Goal: Task Accomplishment & Management: Use online tool/utility

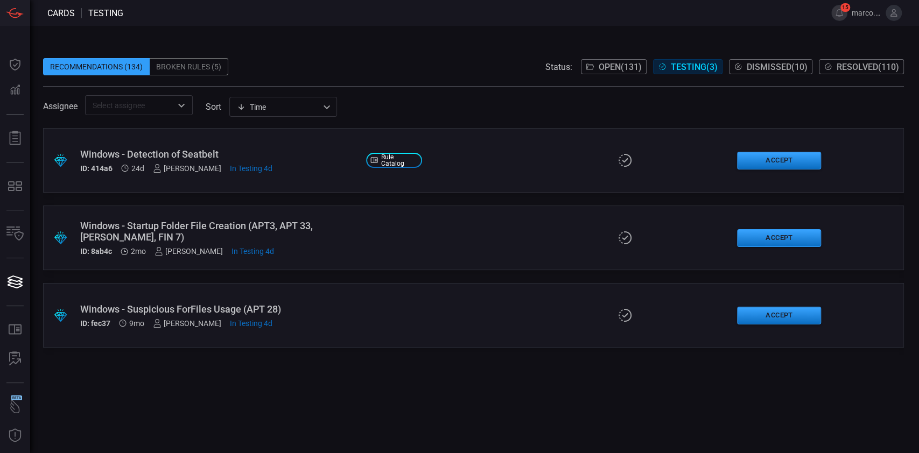
click at [228, 153] on div "Windows - Detection of Seatbelt" at bounding box center [218, 154] width 277 height 11
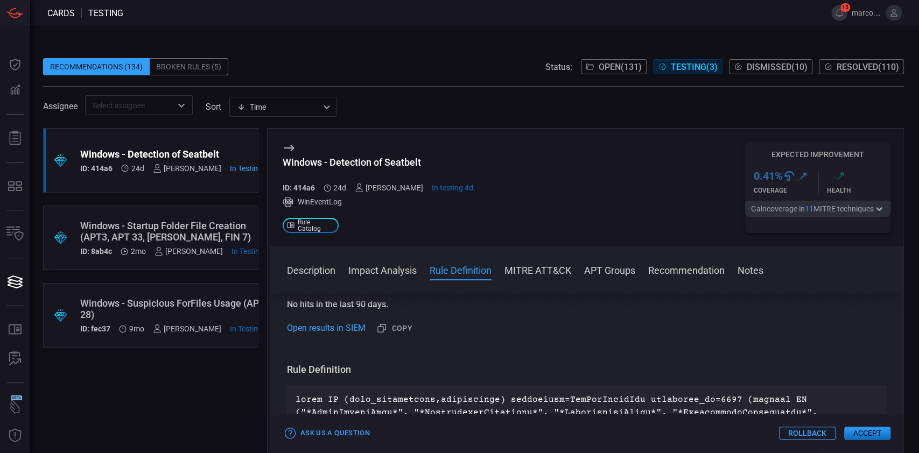
scroll to position [352, 0]
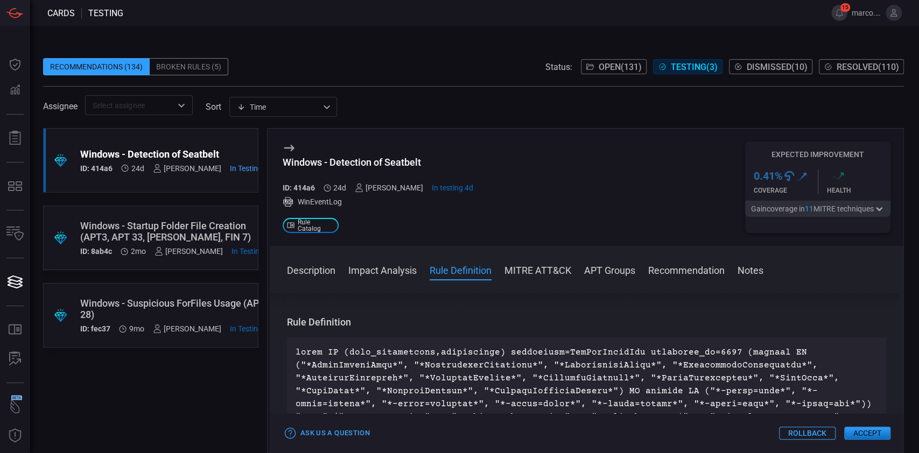
click at [867, 435] on button "Accept" at bounding box center [867, 433] width 46 height 13
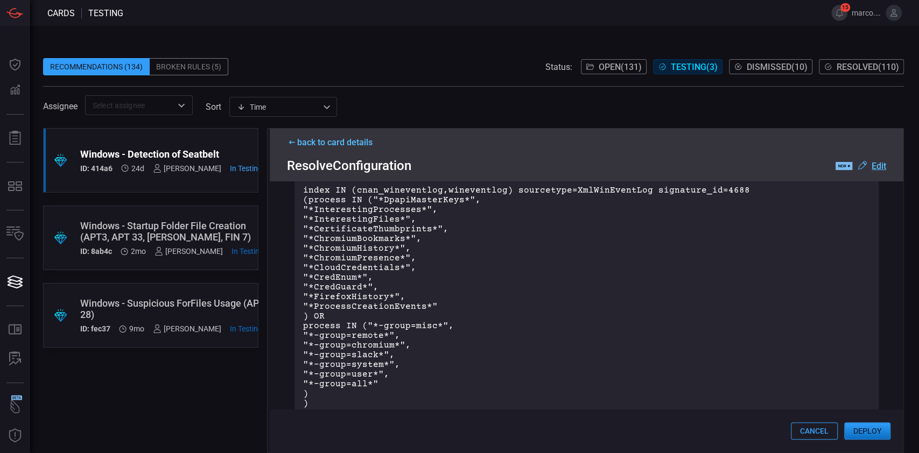
scroll to position [0, 0]
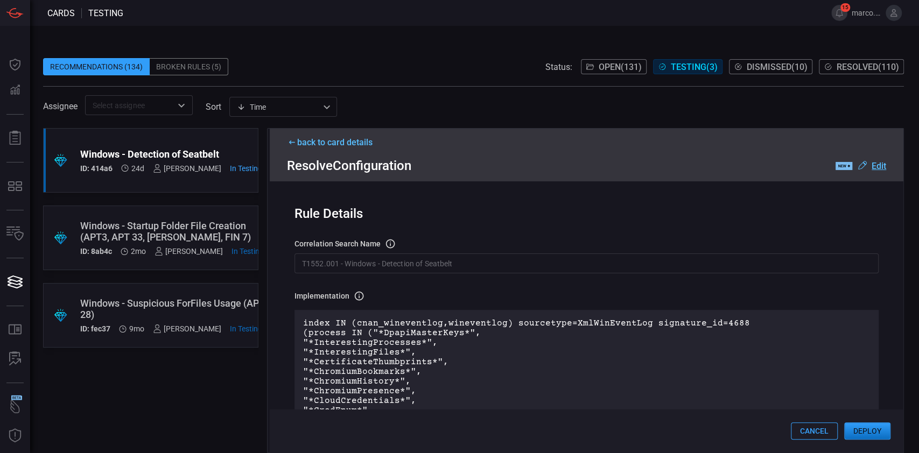
click at [878, 168] on u "Edit" at bounding box center [879, 166] width 15 height 10
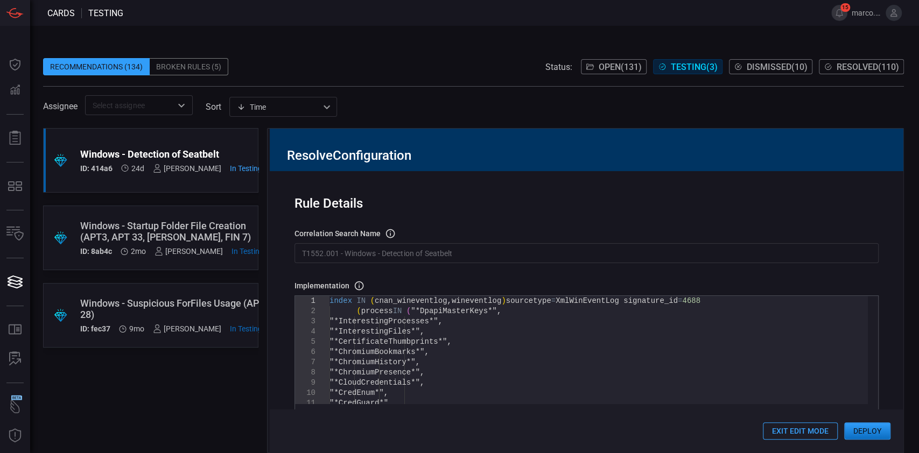
type textarea "index IN (cnan_wineventlog,wineventlog) sourcetype=XmlWinEventLog signature_id=…"
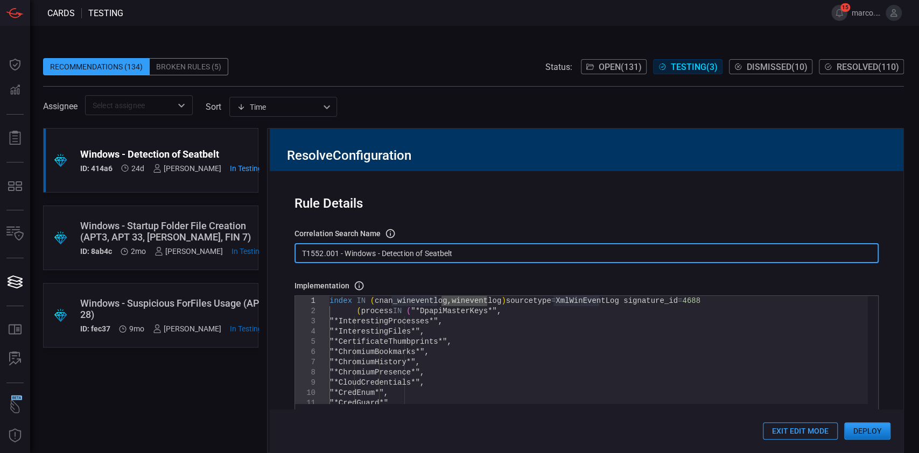
click at [352, 256] on input "T1552.001 - Windows - Detection of Seatbelt" at bounding box center [587, 253] width 584 height 20
paste input "wineventlog"
type input "T1552.001 - wineventlog - Detection of Seatbelt"
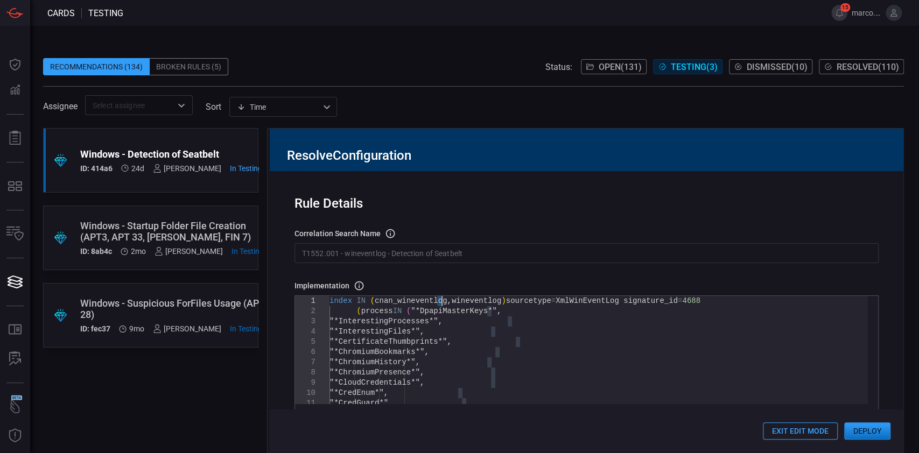
drag, startPoint x: 438, startPoint y: 298, endPoint x: 441, endPoint y: 304, distance: 5.8
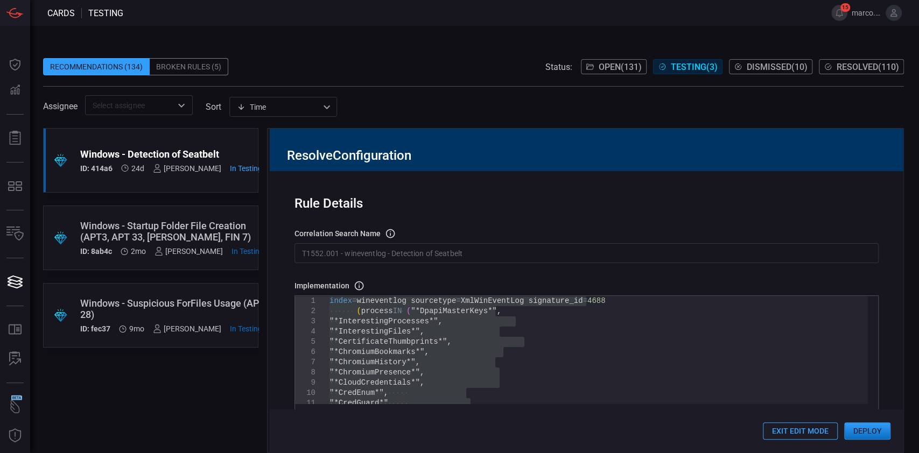
type textarea "values(user) as user, by dvc | table first_seen last_seen user dvc process pare…"
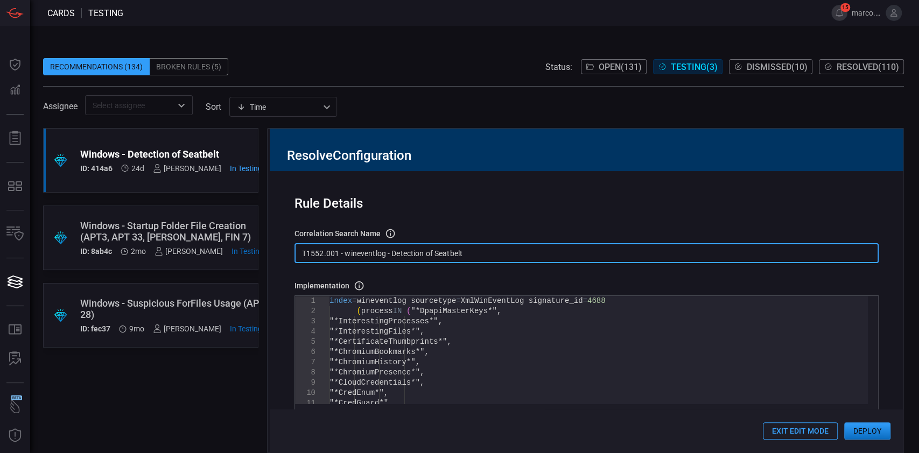
click at [350, 255] on input "T1552.001 - wineventlog - Detection of Seatbelt" at bounding box center [587, 253] width 584 height 20
click at [480, 251] on input "T1552.001 - Wineventlog - Detection of Seatbelt" at bounding box center [587, 253] width 584 height 20
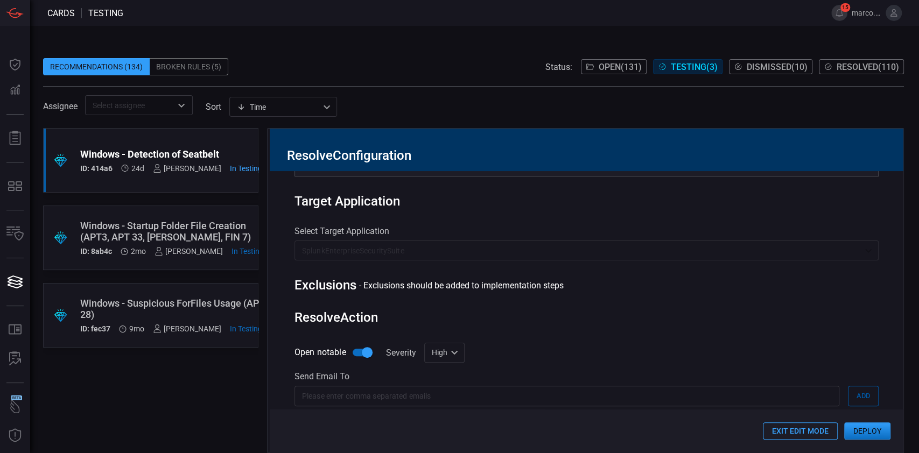
scroll to position [368, 0]
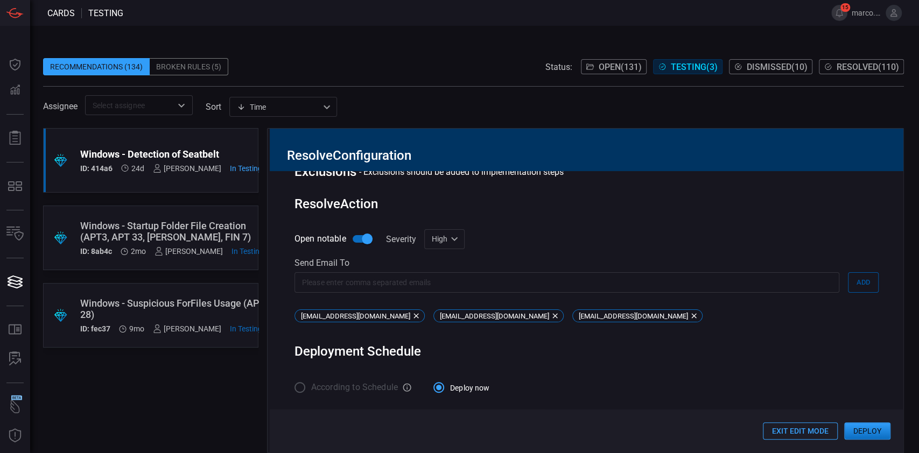
type input "T1552.001 - Wineventlog - Detection of Seatbelt"
click at [864, 431] on button "Deploy" at bounding box center [867, 431] width 46 height 17
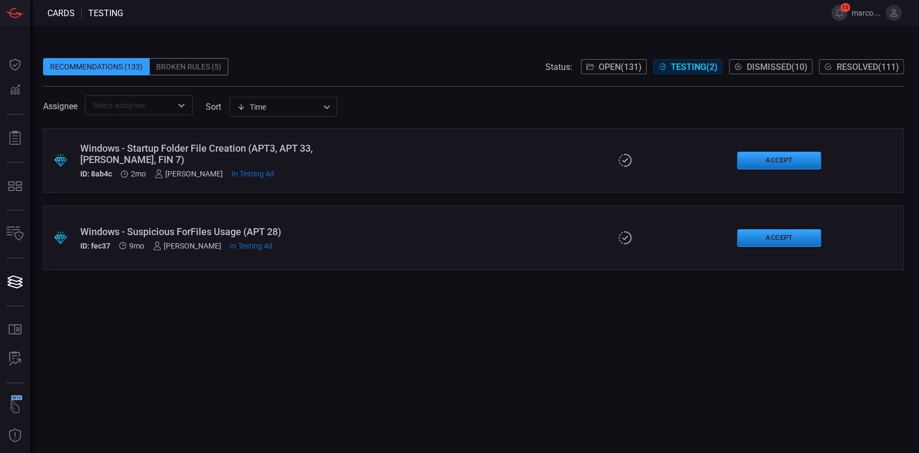
click at [852, 73] on button "Resolved ( 111 )" at bounding box center [861, 66] width 85 height 15
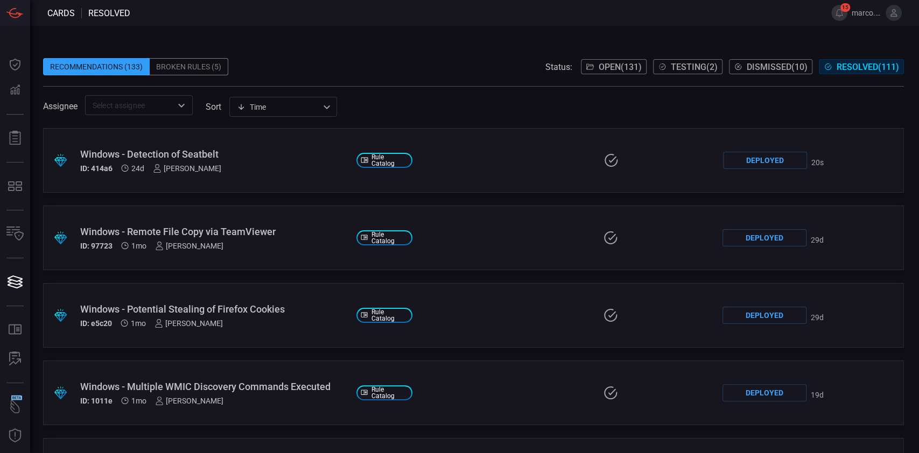
click at [672, 62] on span "Testing ( 2 )" at bounding box center [694, 67] width 47 height 10
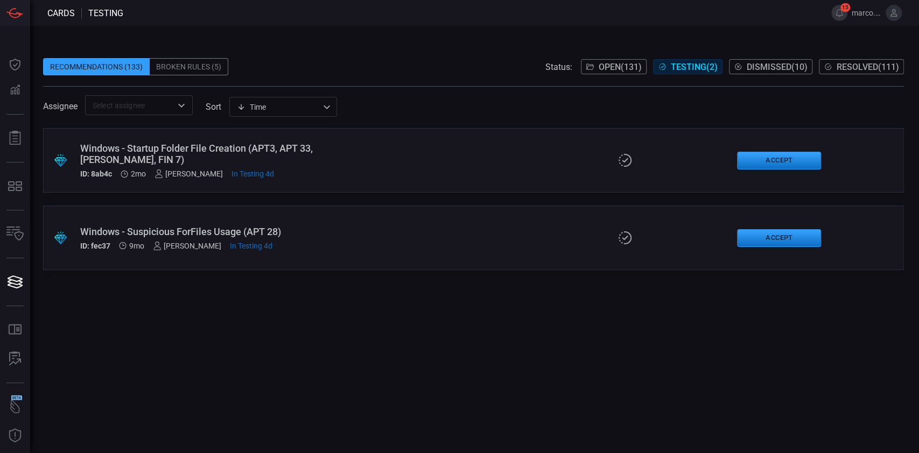
click at [467, 230] on div ".suggested_cards_icon{fill:url(#suggested_cards_icon);} Windows - Suspicious Fo…" at bounding box center [473, 238] width 861 height 65
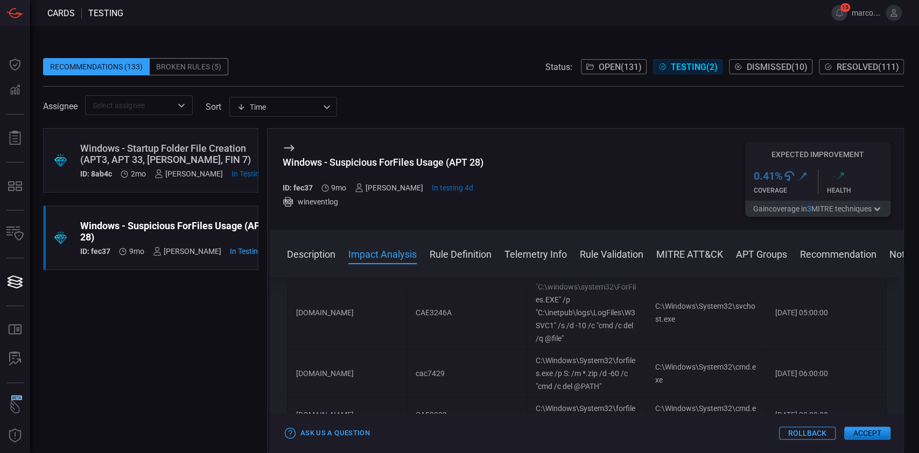
scroll to position [723, 0]
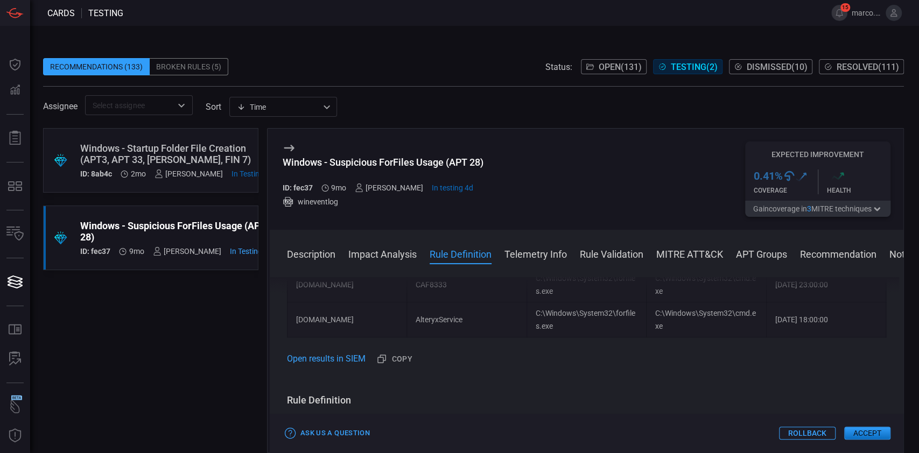
click at [873, 435] on button "Accept" at bounding box center [867, 433] width 46 height 13
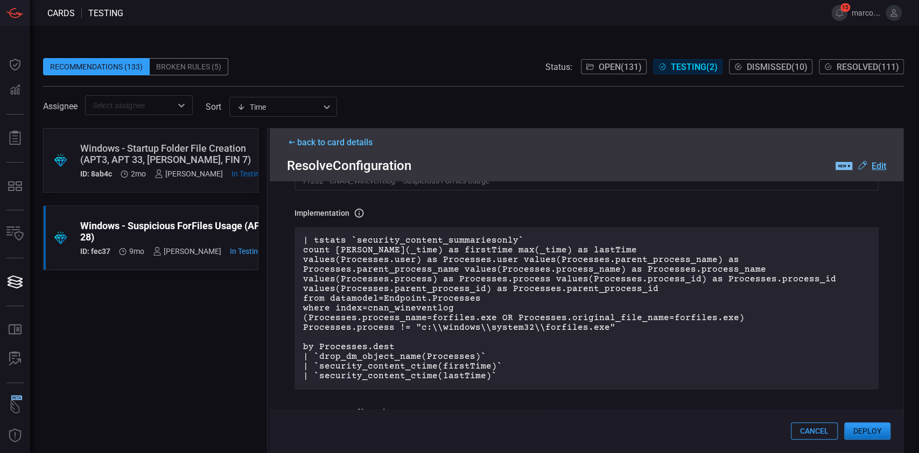
scroll to position [0, 0]
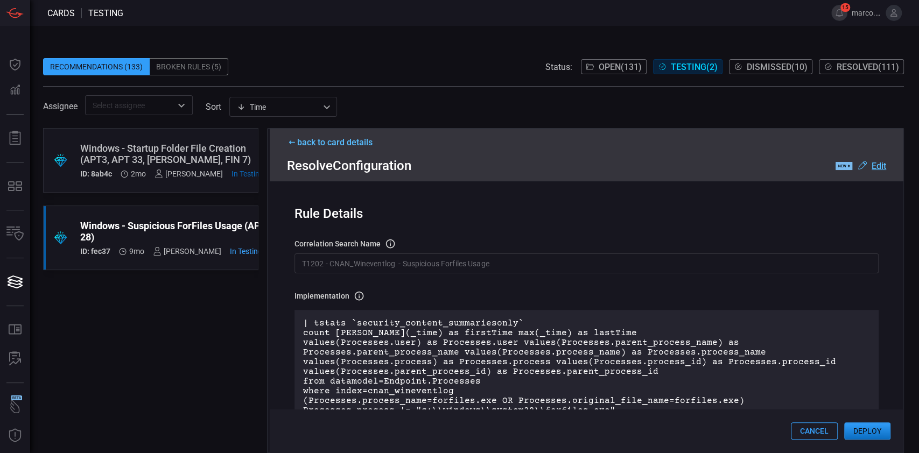
click at [869, 424] on button "Deploy" at bounding box center [867, 431] width 46 height 17
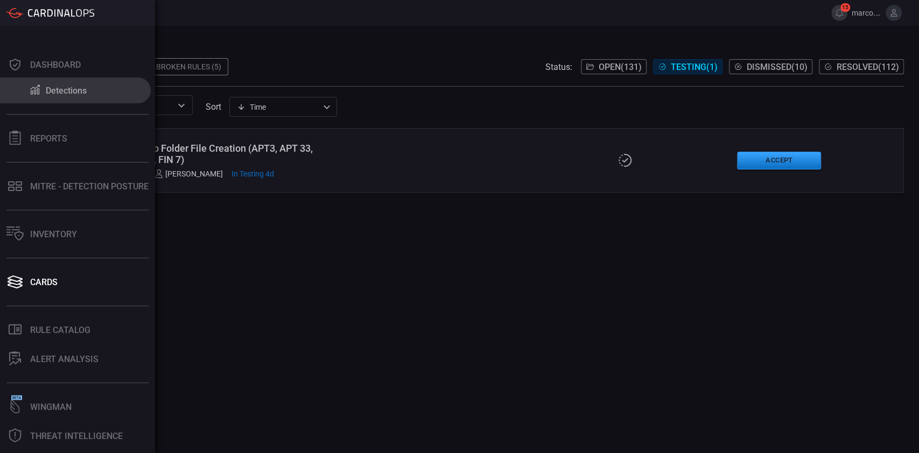
click at [60, 86] on div "Detections" at bounding box center [66, 91] width 41 height 10
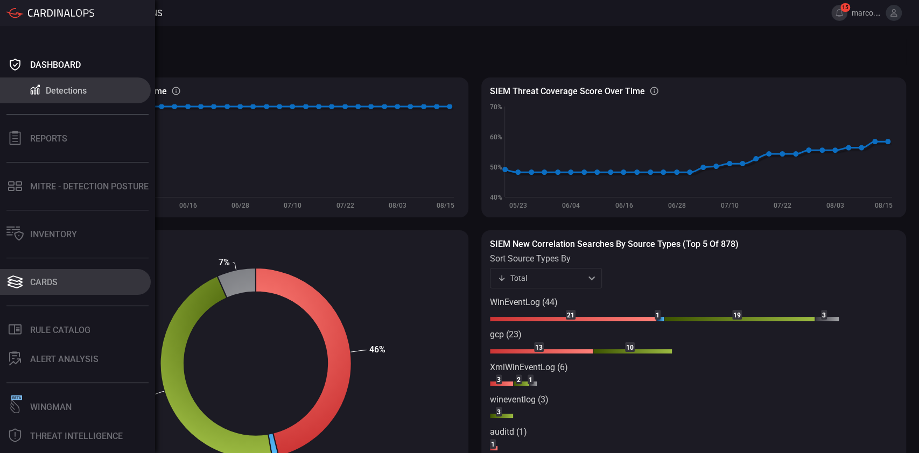
click at [39, 278] on div "Cards" at bounding box center [43, 282] width 27 height 10
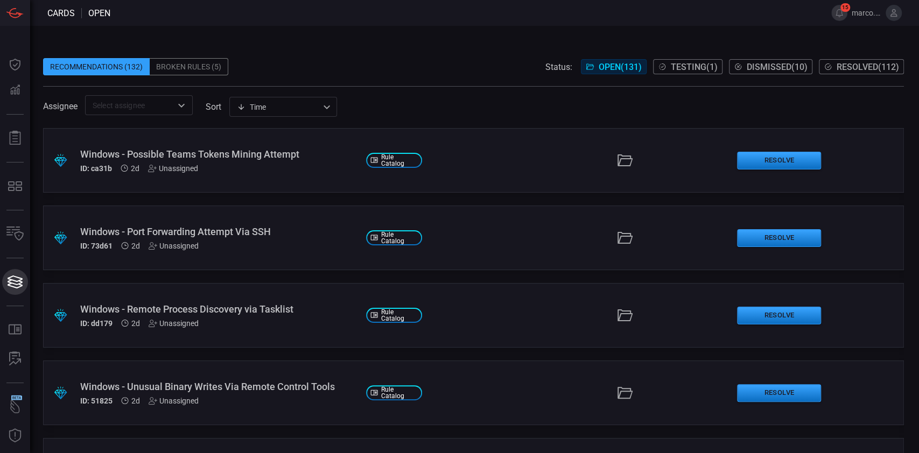
type button "/cards"
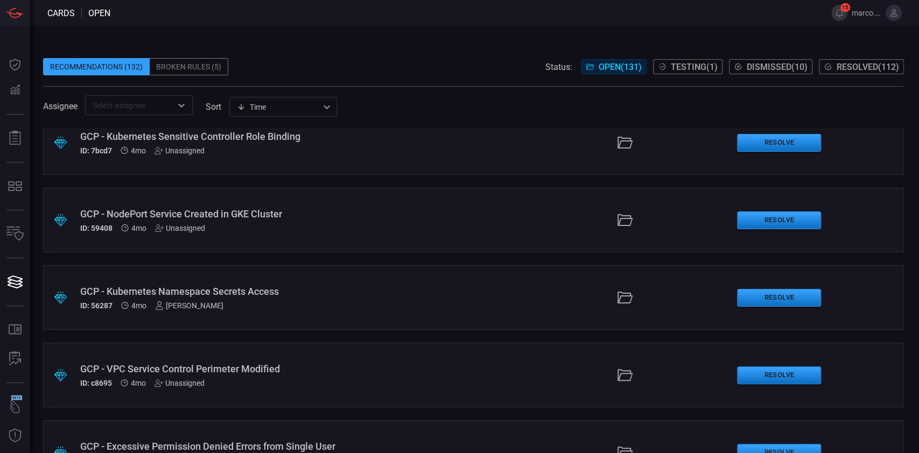
click at [242, 293] on div "GCP - Kubernetes Namespace Secrets Access" at bounding box center [218, 291] width 277 height 11
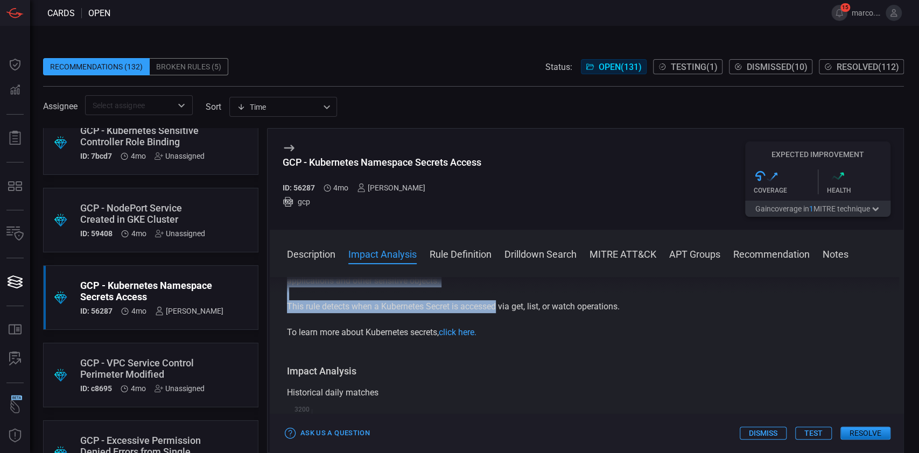
scroll to position [109, 0]
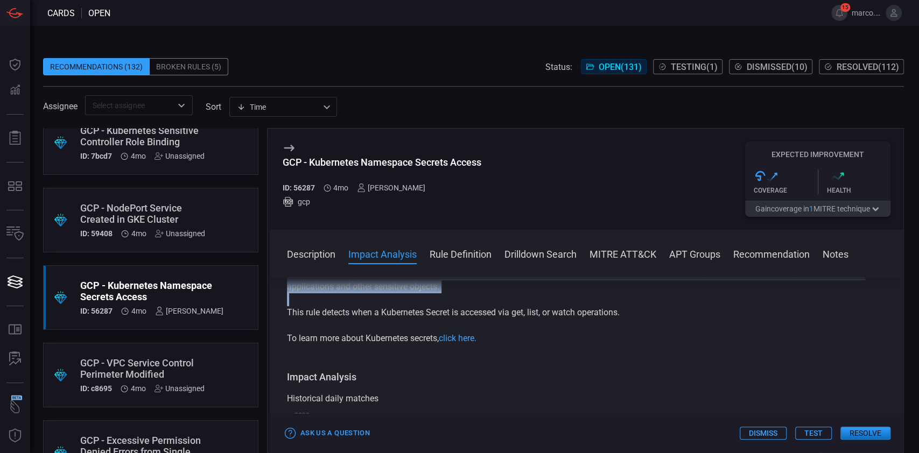
drag, startPoint x: 284, startPoint y: 304, endPoint x: 621, endPoint y: 331, distance: 337.7
click at [621, 331] on div "Description Google Kubernetes Engine (GKE) is a managed service provided by Goo…" at bounding box center [587, 363] width 634 height 172
click at [621, 331] on div "Google Kubernetes Engine (GKE) is a managed service provided by Google Cloud Pl…" at bounding box center [586, 267] width 599 height 155
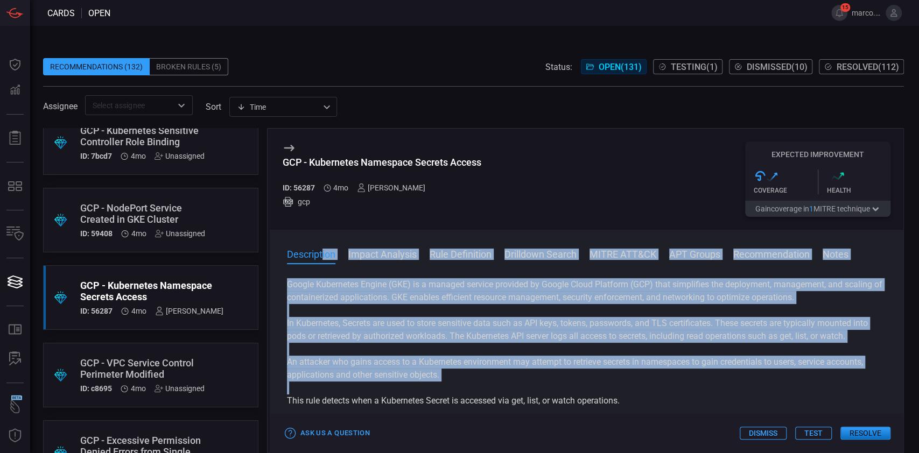
scroll to position [0, 0]
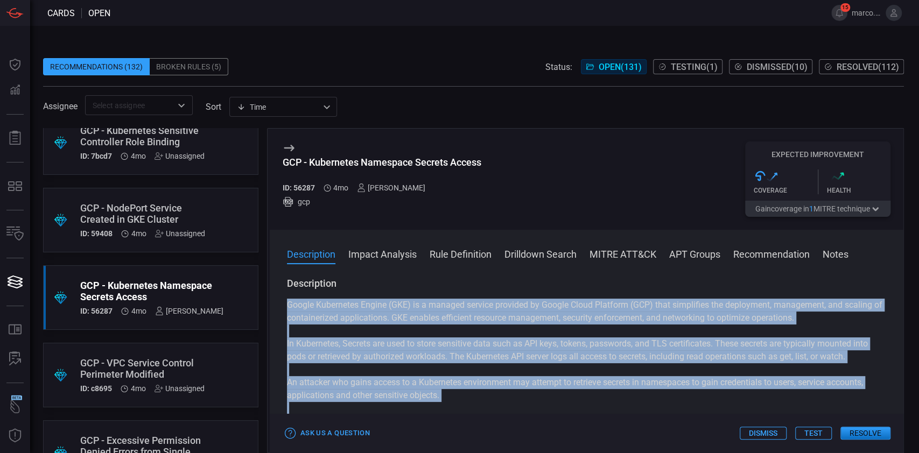
copy div "Google Kubernetes Engine (GKE) is a managed service provided by Google Cloud Pl…"
drag, startPoint x: 621, startPoint y: 331, endPoint x: 283, endPoint y: 306, distance: 338.6
click at [283, 306] on div "Description Google Kubernetes Engine (GKE) is a managed service provided by Goo…" at bounding box center [587, 363] width 634 height 172
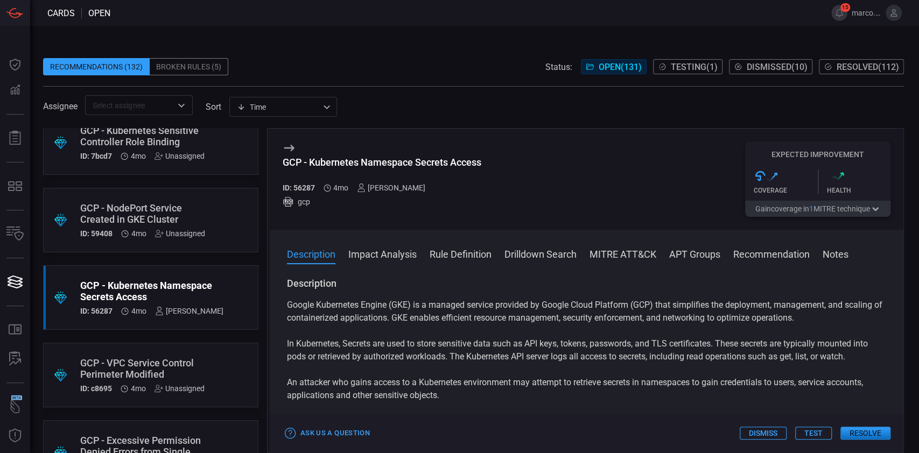
scroll to position [406, 0]
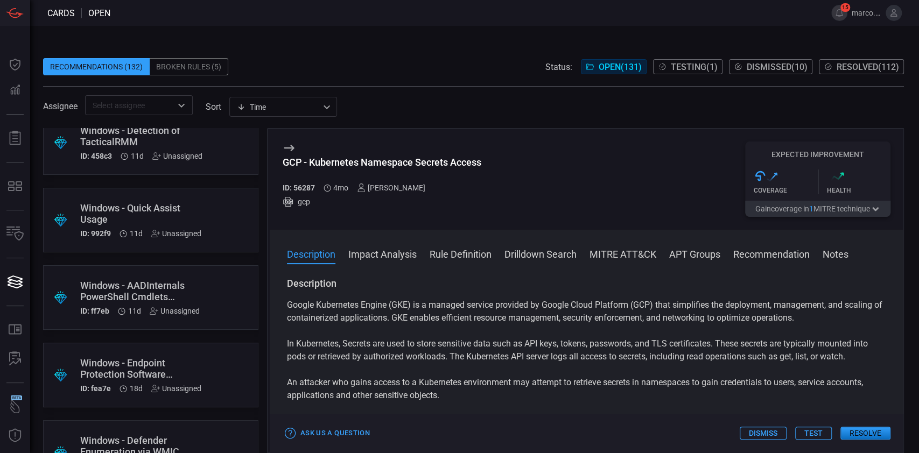
click at [186, 310] on div "Unassigned" at bounding box center [175, 311] width 50 height 9
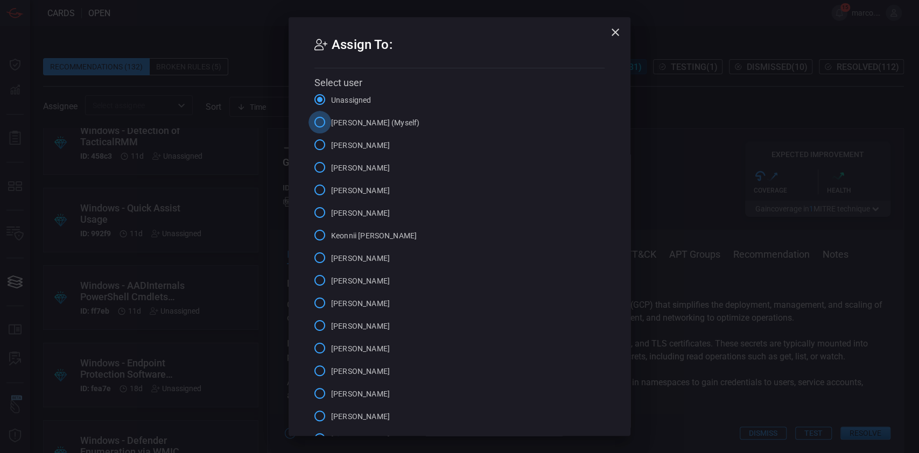
click at [314, 121] on input "[PERSON_NAME] (Myself)" at bounding box center [320, 122] width 23 height 23
click at [232, 25] on div "Assign To: Select user Unassigned [PERSON_NAME] (Myself) [PERSON_NAME] [PERSON_…" at bounding box center [459, 226] width 919 height 453
click at [616, 30] on icon "button" at bounding box center [615, 32] width 13 height 13
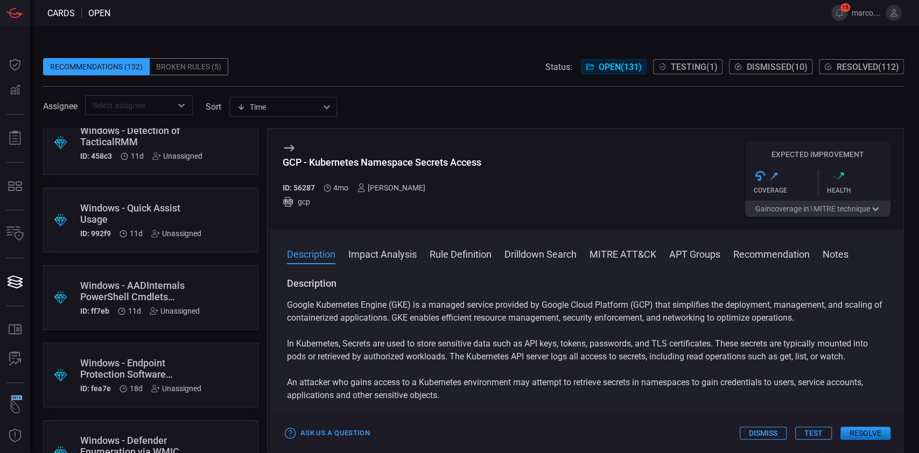
scroll to position [4903, 0]
click at [177, 312] on div "Unassigned" at bounding box center [180, 311] width 50 height 9
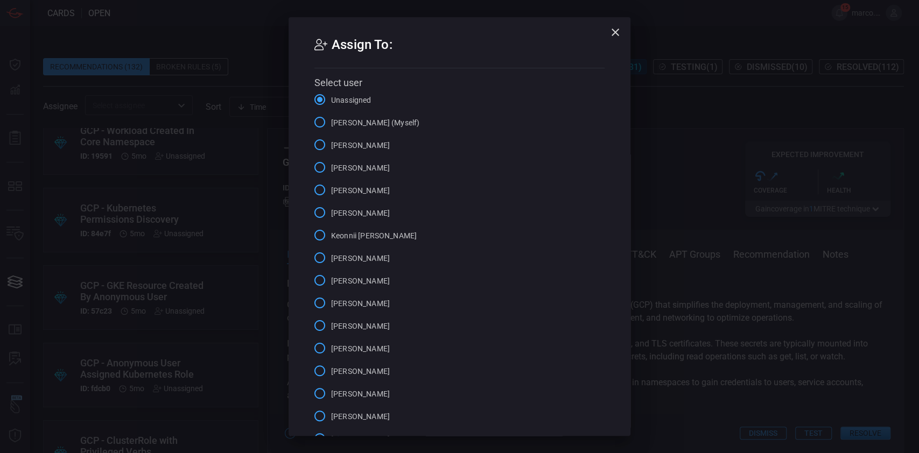
click at [317, 122] on input "[PERSON_NAME] (Myself)" at bounding box center [320, 122] width 23 height 23
click at [610, 33] on icon "button" at bounding box center [615, 32] width 13 height 13
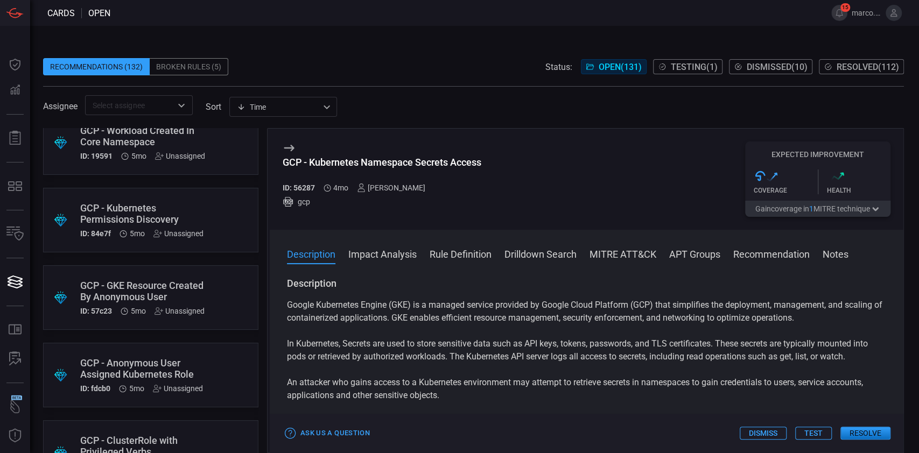
click at [184, 309] on div "Unassigned" at bounding box center [180, 311] width 50 height 9
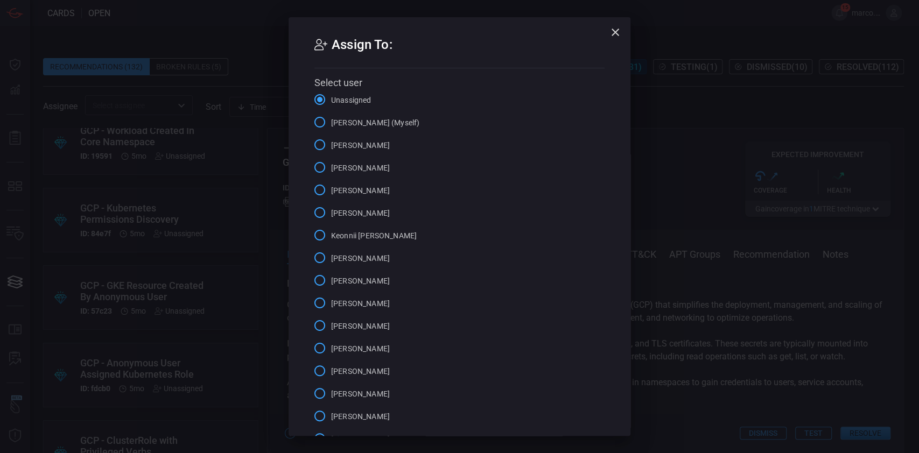
click at [311, 126] on input "[PERSON_NAME] (Myself)" at bounding box center [320, 122] width 23 height 23
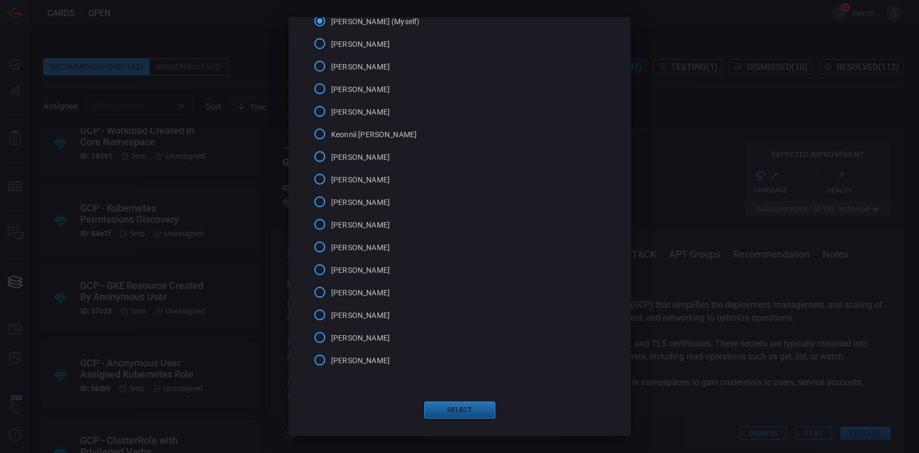
click at [463, 406] on button "Select" at bounding box center [459, 410] width 71 height 17
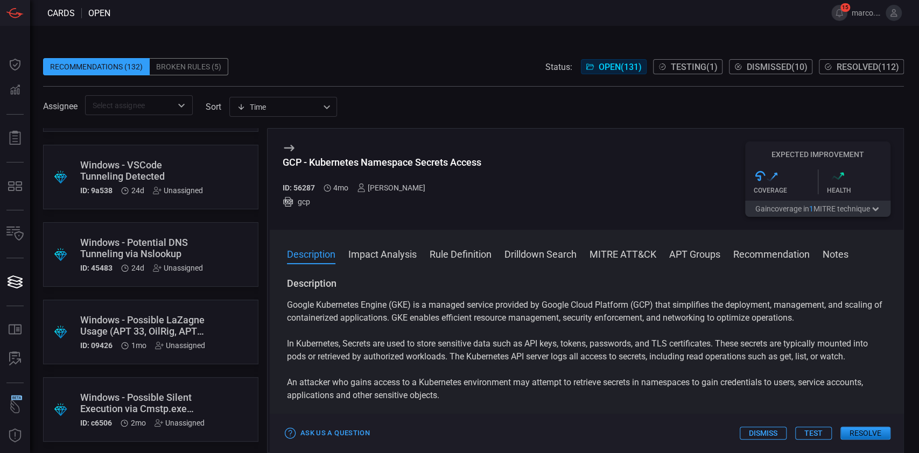
scroll to position [1434, 0]
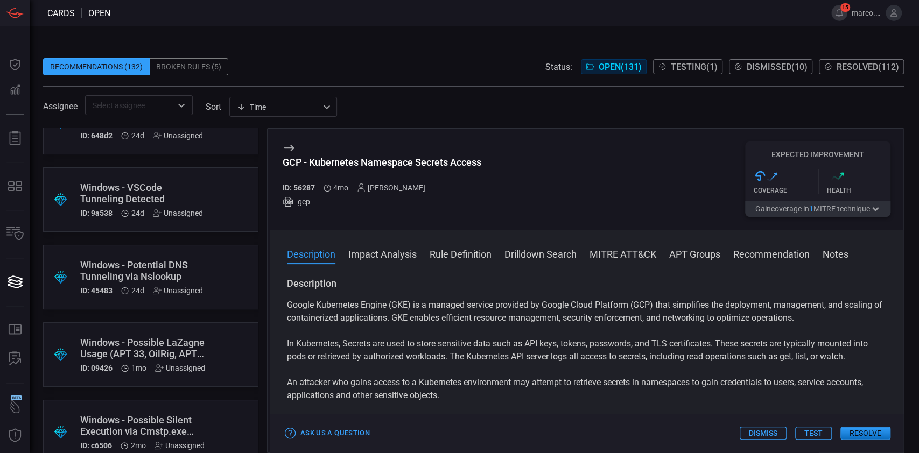
click at [849, 60] on button "Resolved ( 112 )" at bounding box center [861, 66] width 85 height 15
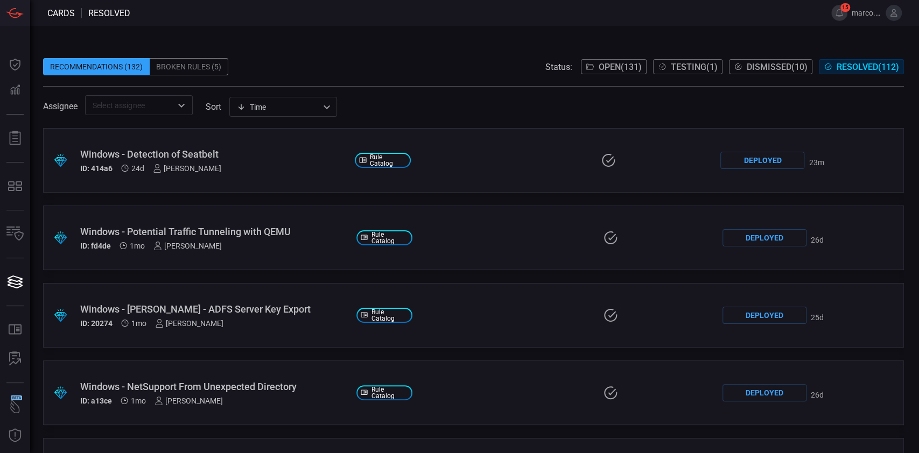
click at [764, 69] on span "Dismissed ( 10 )" at bounding box center [777, 67] width 61 height 10
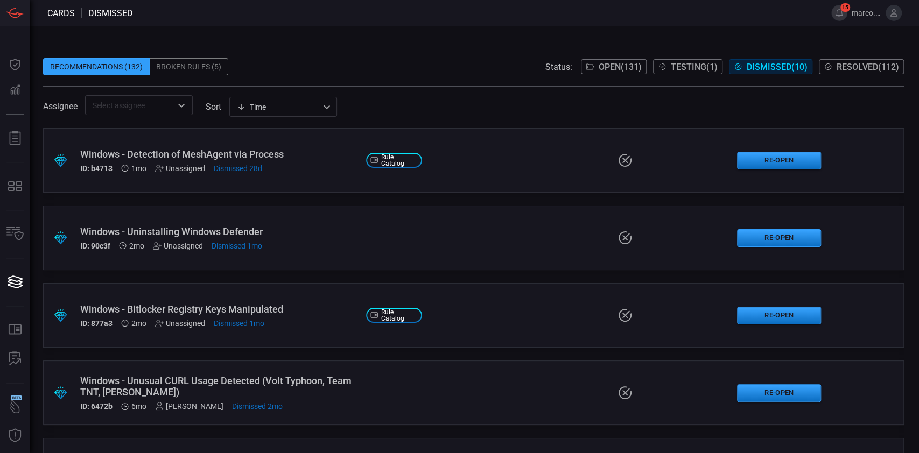
click at [612, 66] on span "Open ( 131 )" at bounding box center [620, 67] width 43 height 10
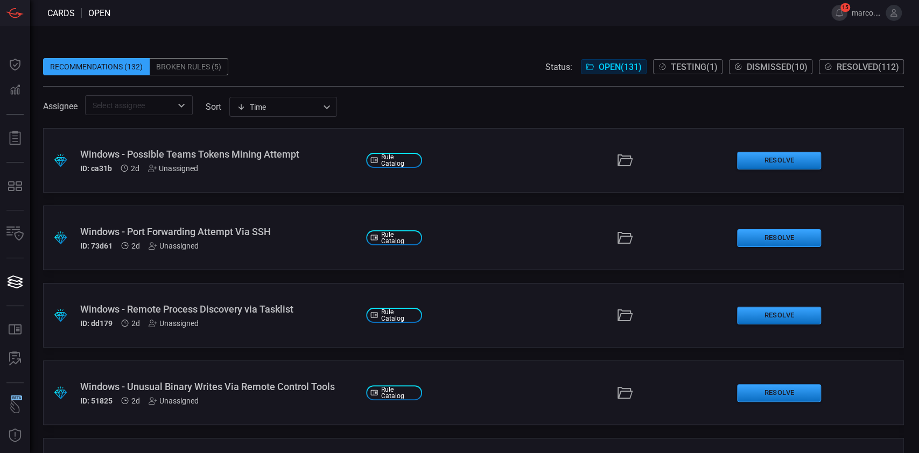
scroll to position [8083, 0]
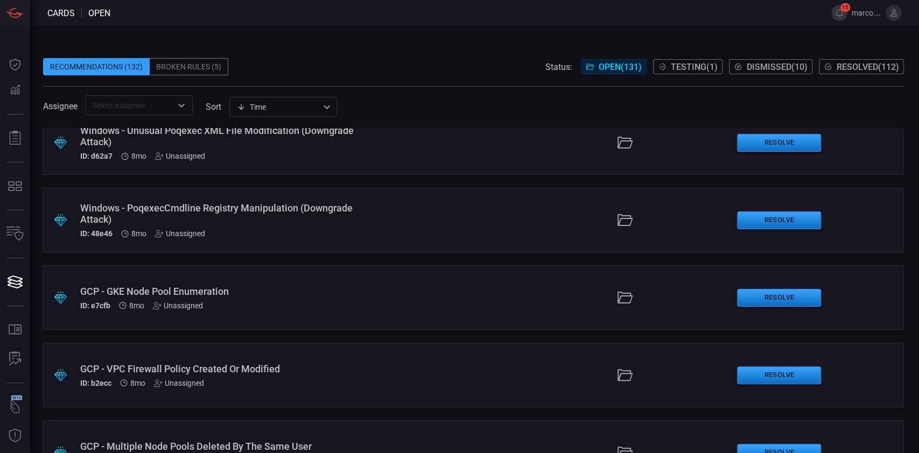
click at [757, 66] on span "Dismissed ( 10 )" at bounding box center [777, 67] width 61 height 10
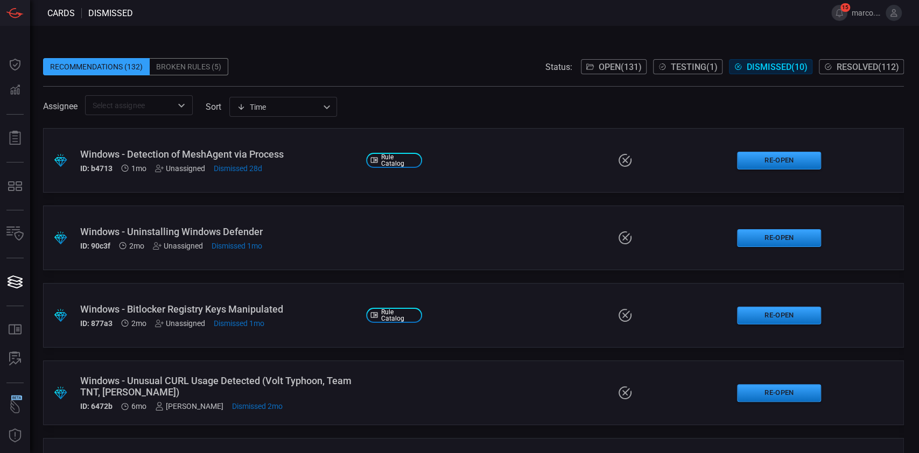
click at [867, 67] on span "Resolved ( 112 )" at bounding box center [868, 67] width 62 height 10
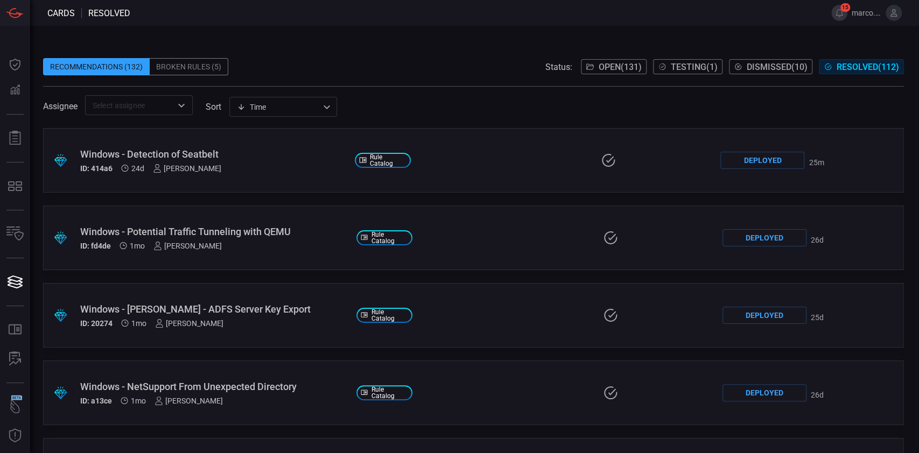
scroll to position [6842, 0]
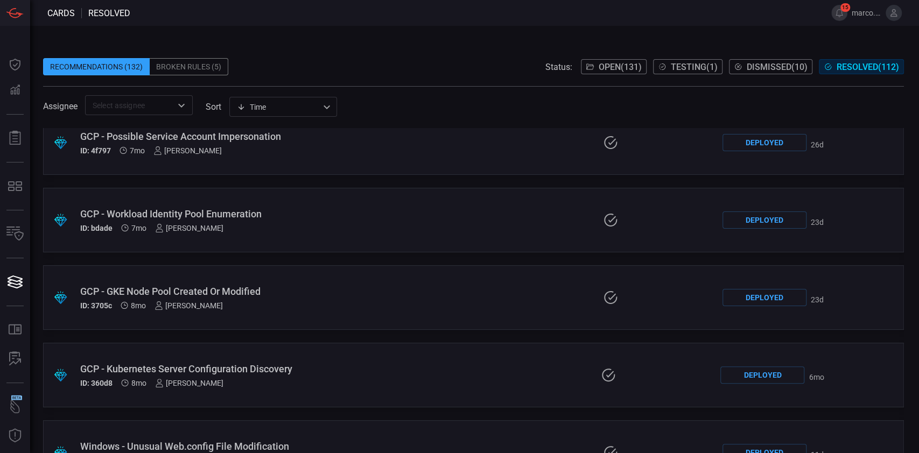
click at [241, 290] on div "GCP - GKE Node Pool Created Or Modified" at bounding box center [214, 291] width 268 height 11
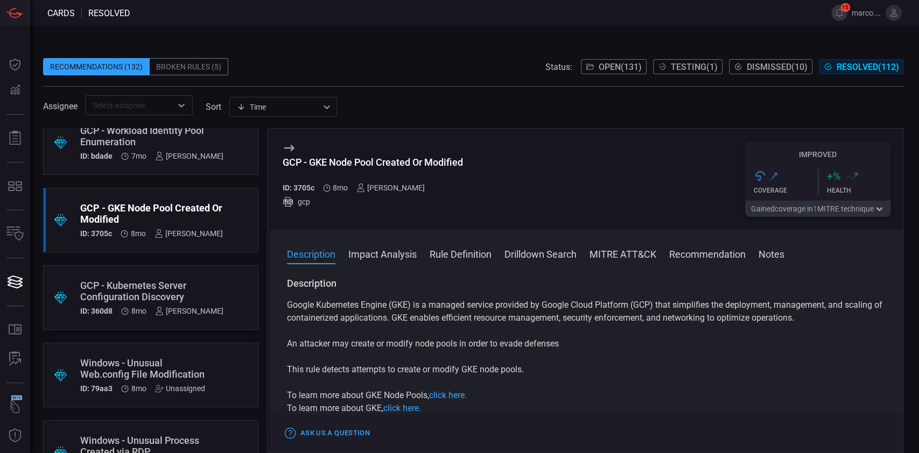
click at [603, 67] on span "Open ( 131 )" at bounding box center [620, 67] width 43 height 10
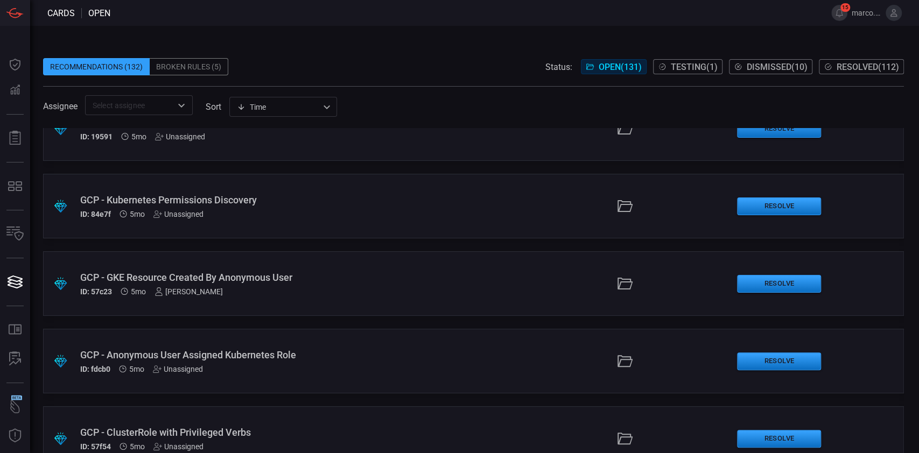
scroll to position [4919, 0]
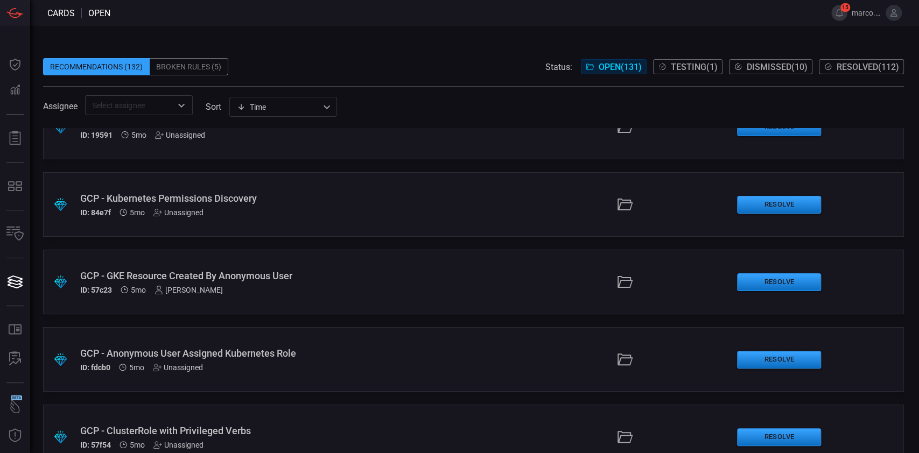
click at [849, 67] on span "Resolved ( 112 )" at bounding box center [868, 67] width 62 height 10
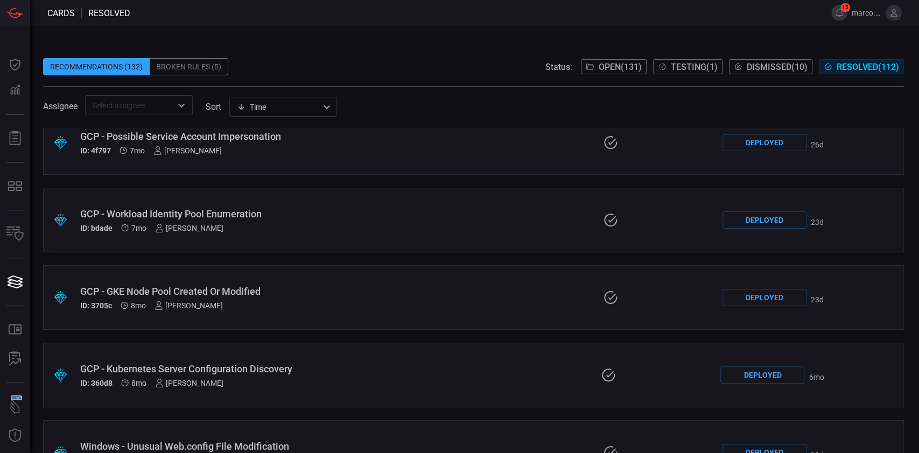
scroll to position [7152, 0]
click at [137, 104] on input "text" at bounding box center [129, 105] width 83 height 13
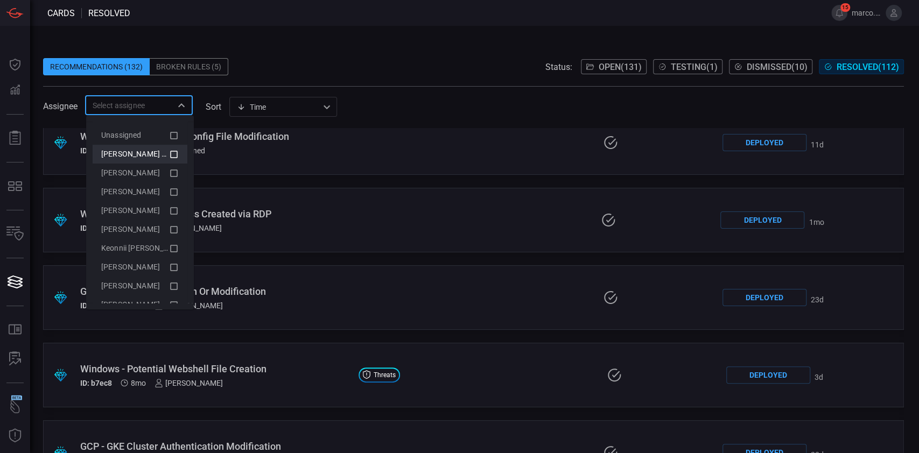
click at [169, 155] on icon at bounding box center [174, 154] width 10 height 13
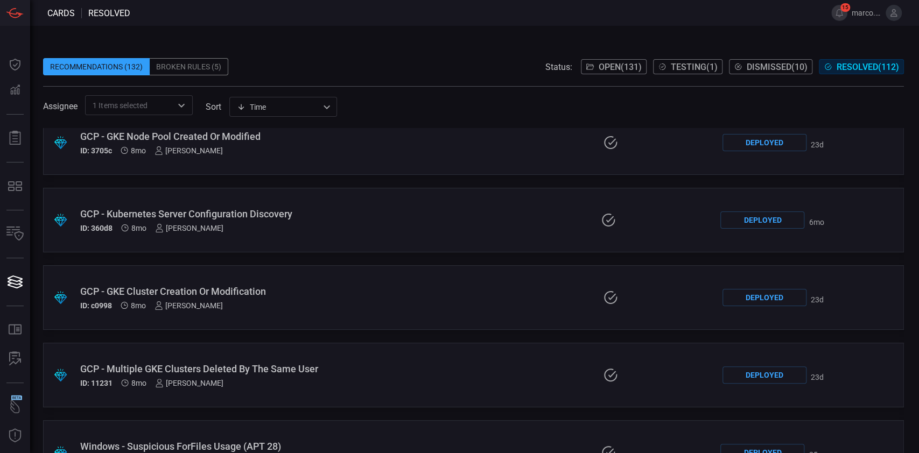
click at [337, 45] on span at bounding box center [473, 50] width 861 height 16
click at [619, 66] on span "Open ( 131 )" at bounding box center [620, 67] width 43 height 10
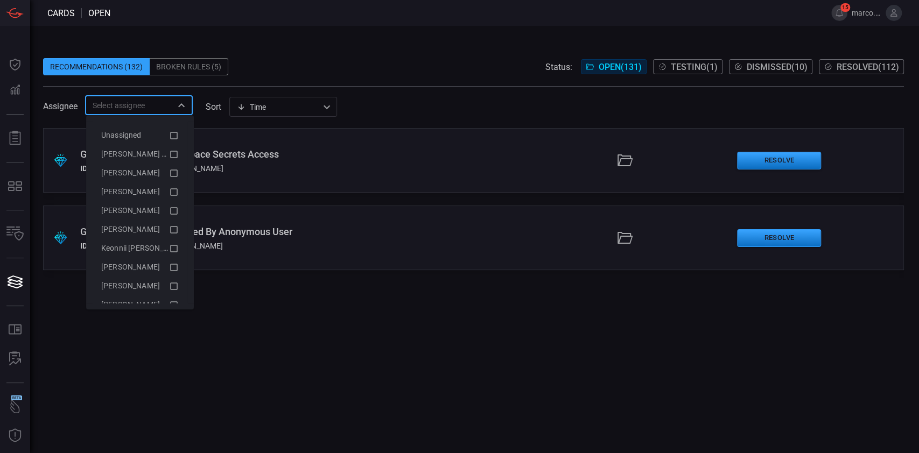
click at [146, 107] on input "text" at bounding box center [129, 105] width 83 height 13
click at [168, 156] on li "[PERSON_NAME] (Myself)" at bounding box center [140, 154] width 95 height 19
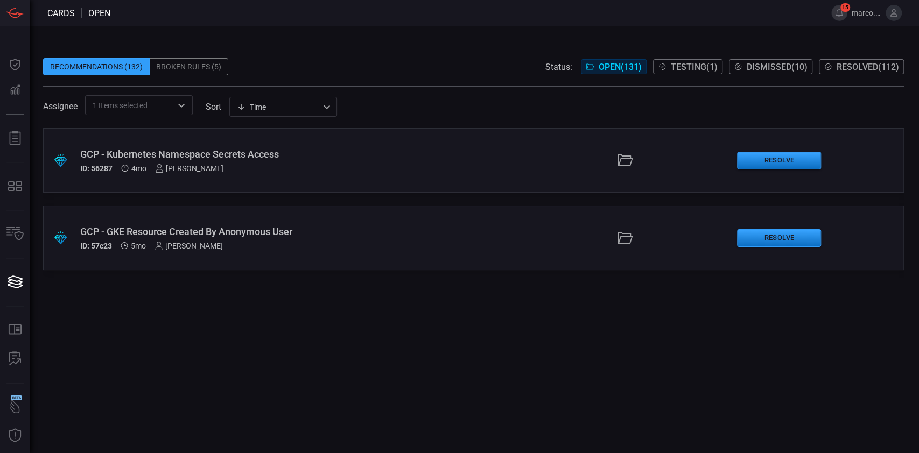
click at [357, 47] on span at bounding box center [473, 50] width 861 height 16
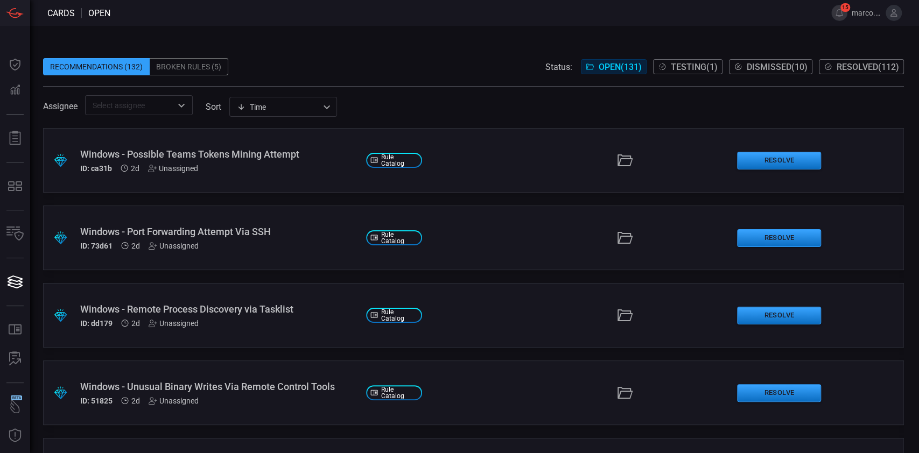
scroll to position [406, 0]
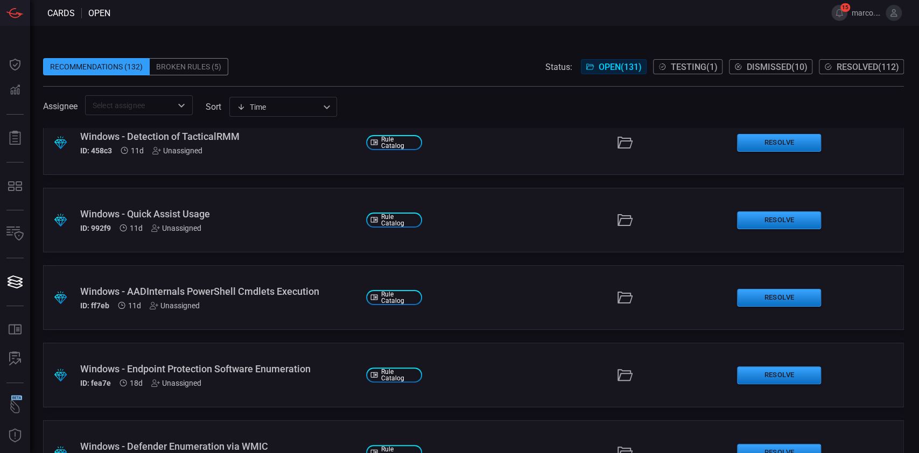
click at [185, 306] on div "Unassigned" at bounding box center [175, 306] width 50 height 9
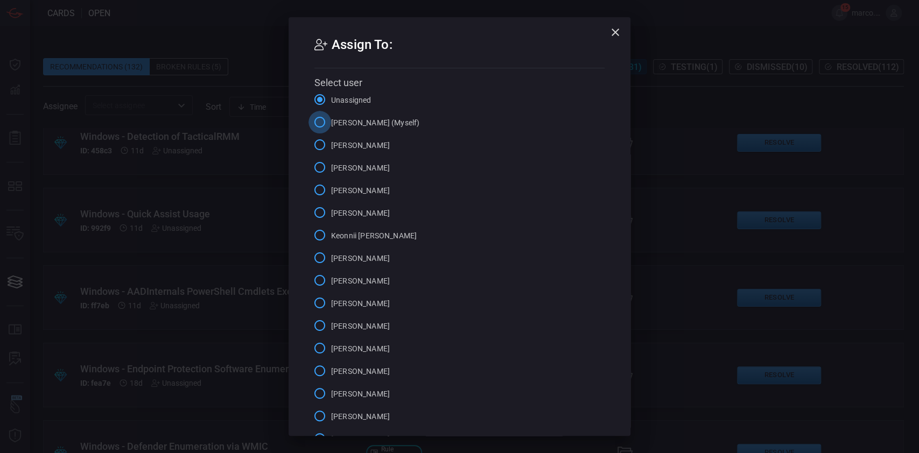
click at [314, 116] on input "[PERSON_NAME] (Myself)" at bounding box center [320, 122] width 23 height 23
click at [614, 30] on icon "button" at bounding box center [615, 32] width 13 height 13
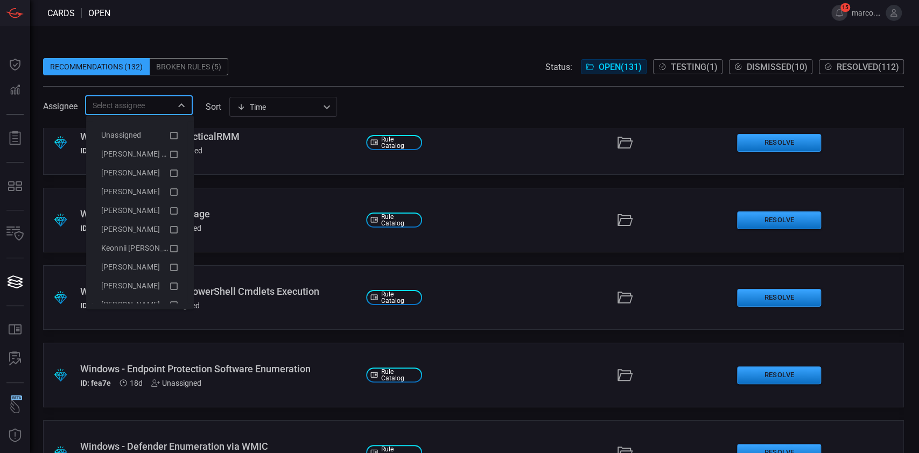
click at [148, 107] on input "text" at bounding box center [129, 105] width 83 height 13
click at [148, 156] on span "[PERSON_NAME] (Myself)" at bounding box center [145, 154] width 88 height 9
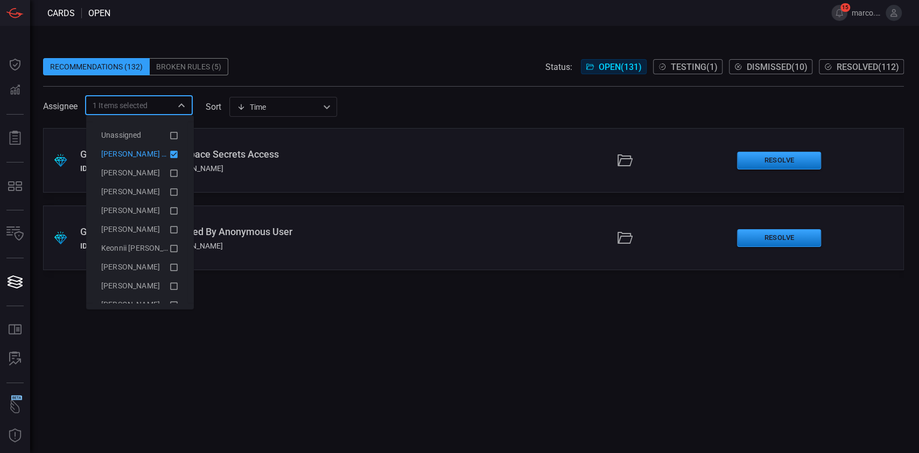
scroll to position [0, 0]
click at [344, 73] on div "Recommendations (132) Broken Rules (5) Status: Open ( 131 ) Testing ( 1 ) Dismi…" at bounding box center [473, 66] width 861 height 17
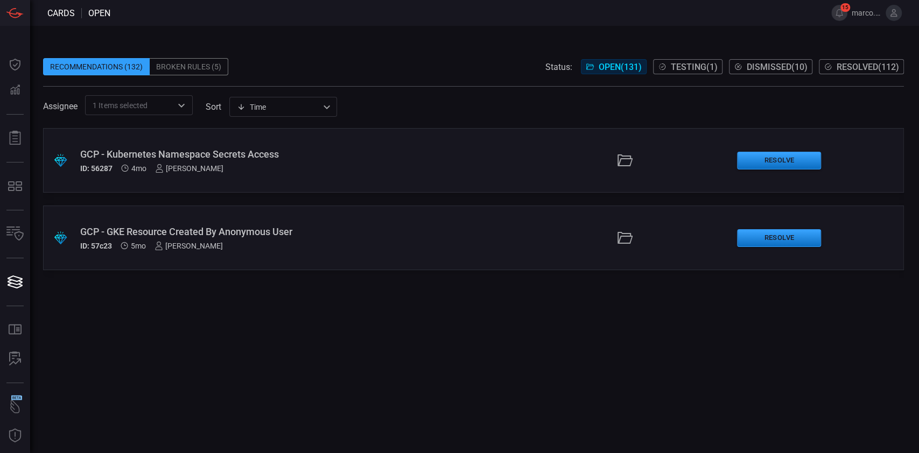
click at [173, 108] on div "1 Items selected ​" at bounding box center [139, 105] width 108 height 20
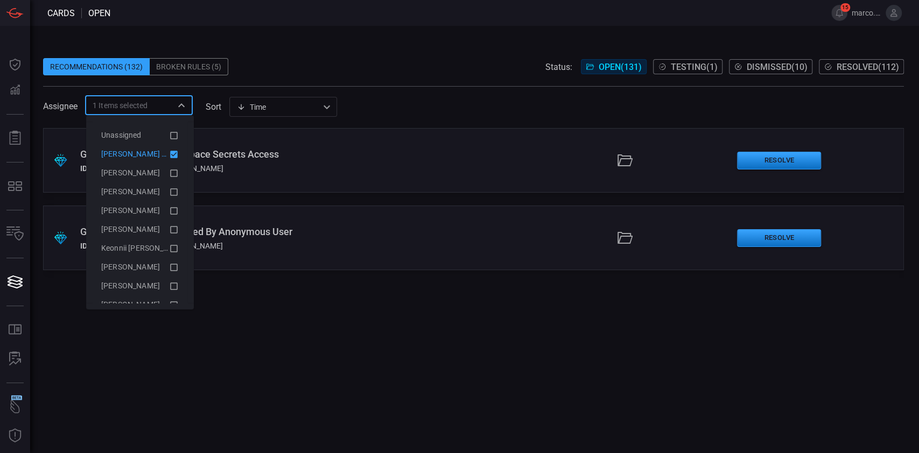
click at [170, 157] on icon at bounding box center [174, 155] width 8 height 8
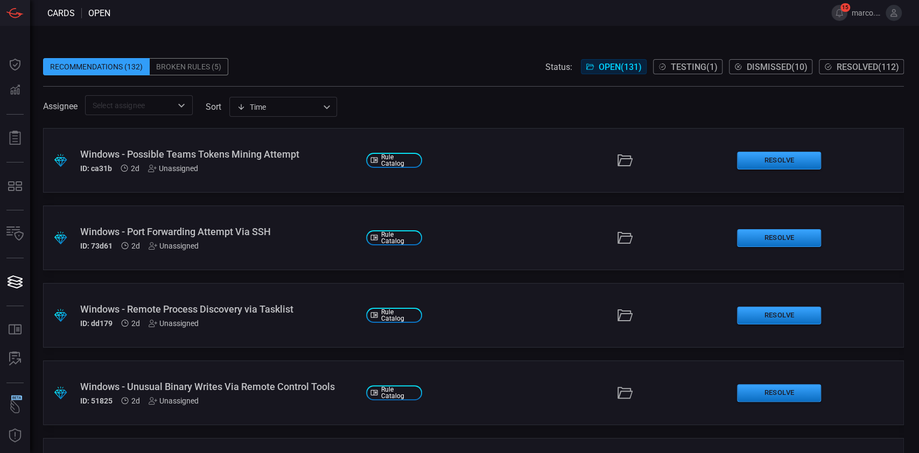
scroll to position [406, 0]
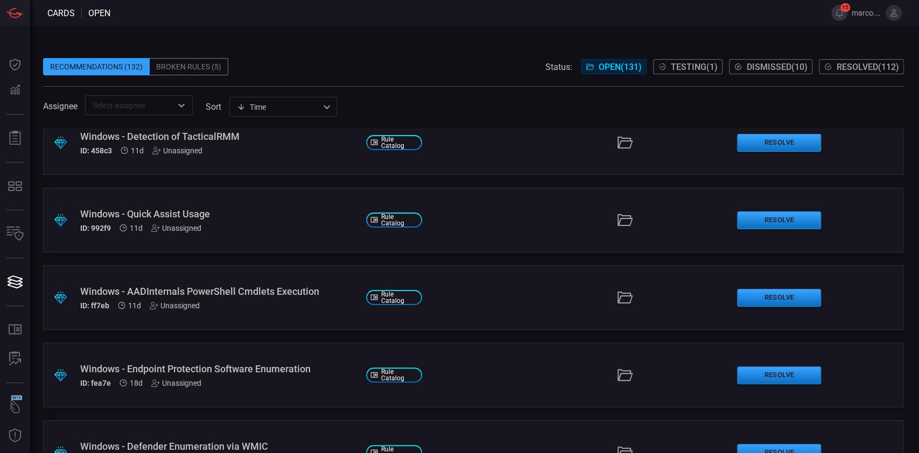
click at [176, 306] on div "Unassigned" at bounding box center [175, 306] width 50 height 9
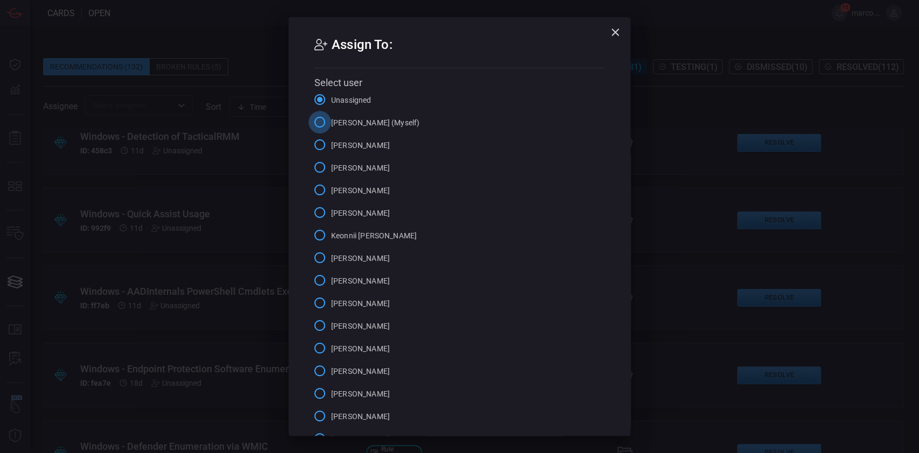
click at [318, 123] on input "[PERSON_NAME] (Myself)" at bounding box center [320, 122] width 23 height 23
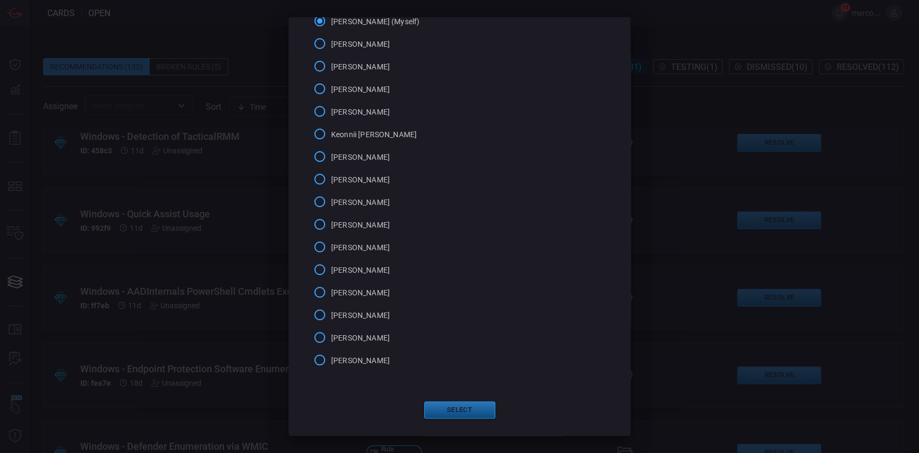
click at [447, 414] on button "Select" at bounding box center [459, 410] width 71 height 17
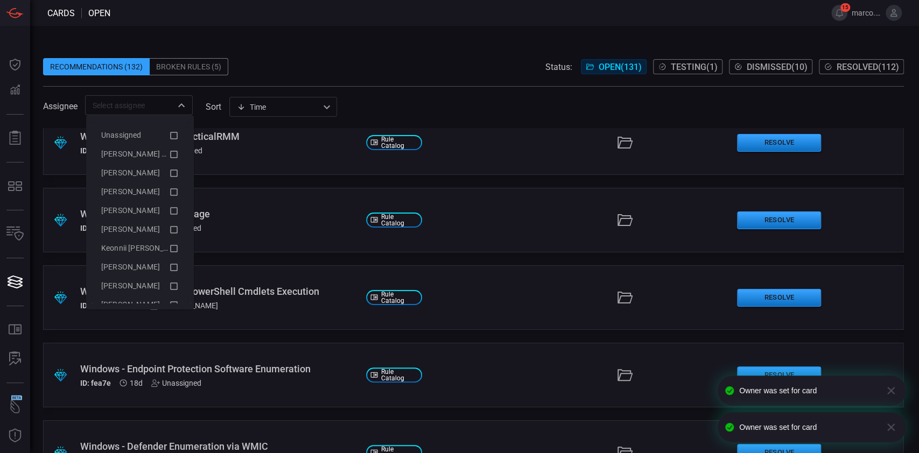
drag, startPoint x: 138, startPoint y: 97, endPoint x: 57, endPoint y: 113, distance: 82.4
click at [57, 113] on div "Assignee ​" at bounding box center [118, 105] width 150 height 20
click at [156, 155] on span "[PERSON_NAME] (Myself)" at bounding box center [145, 154] width 88 height 9
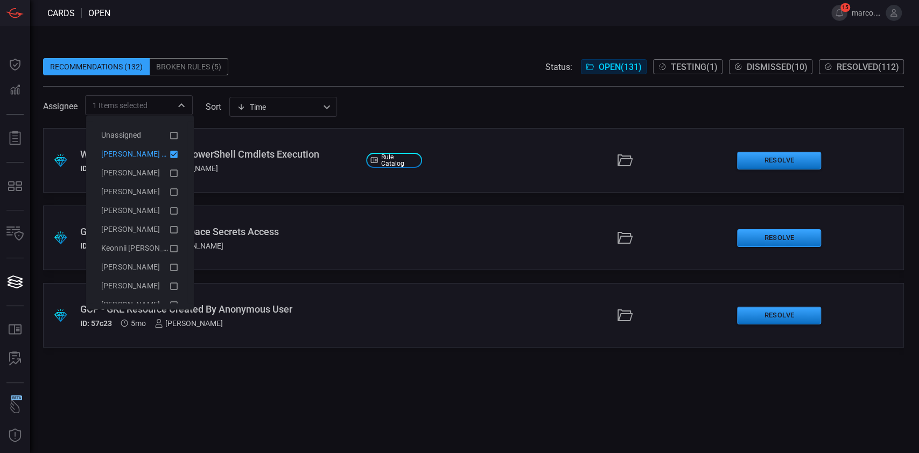
click at [387, 74] on div "Recommendations (132) Broken Rules (5) Status: Open ( 131 ) Testing ( 1 ) Dismi…" at bounding box center [473, 66] width 861 height 17
click at [396, 98] on div "Assignee 1 Items selected ​ sort Time visibleUpdateTime ​" at bounding box center [473, 105] width 861 height 20
click at [234, 429] on div ".suggested_cards_icon{fill:url(#suggested_cards_icon);} Windows - AADInternals …" at bounding box center [473, 290] width 861 height 325
click at [185, 401] on div ".suggested_cards_icon{fill:url(#suggested_cards_icon);} Windows - AADInternals …" at bounding box center [473, 290] width 861 height 325
click at [300, 44] on span at bounding box center [473, 50] width 861 height 16
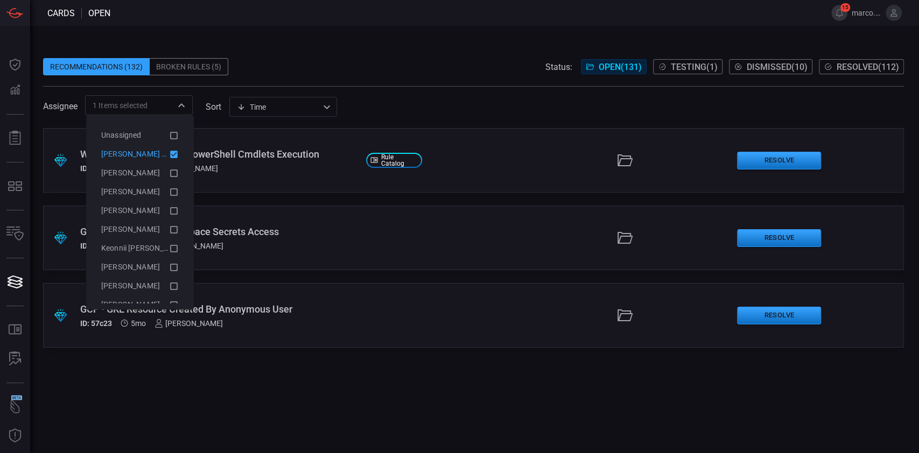
click at [361, 431] on div ".suggested_cards_icon{fill:url(#suggested_cards_icon);} Windows - AADInternals …" at bounding box center [473, 290] width 861 height 325
click at [445, 312] on div ".suggested_cards_icon{fill:url(#suggested_cards_icon);} GCP - GKE Resource Crea…" at bounding box center [473, 315] width 861 height 65
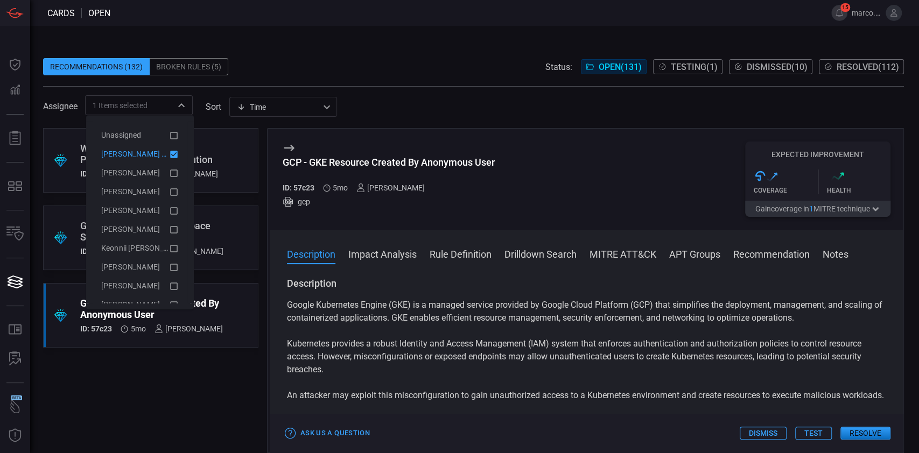
click at [228, 241] on div ".suggested_cards_icon{fill:url(#suggested_cards_icon);} GCP - Kubernetes Namesp…" at bounding box center [150, 238] width 215 height 65
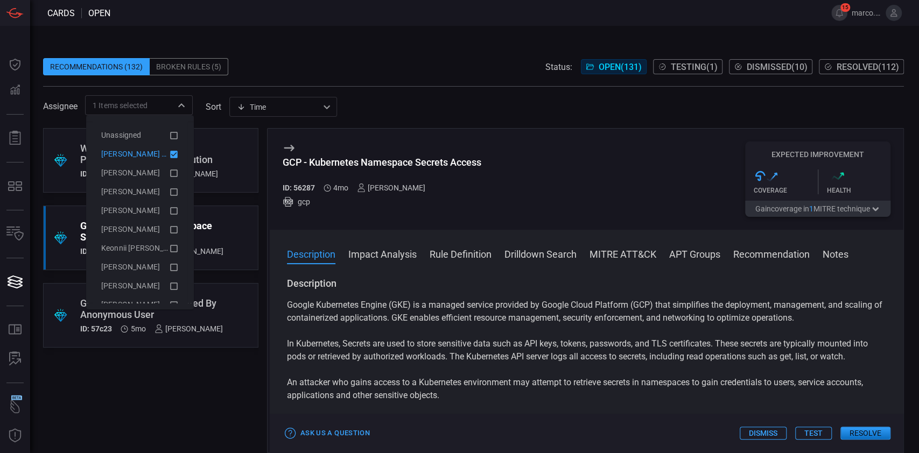
click at [232, 168] on div ".suggested_cards_icon{fill:url(#suggested_cards_icon);} Windows - AADInternals …" at bounding box center [150, 160] width 215 height 65
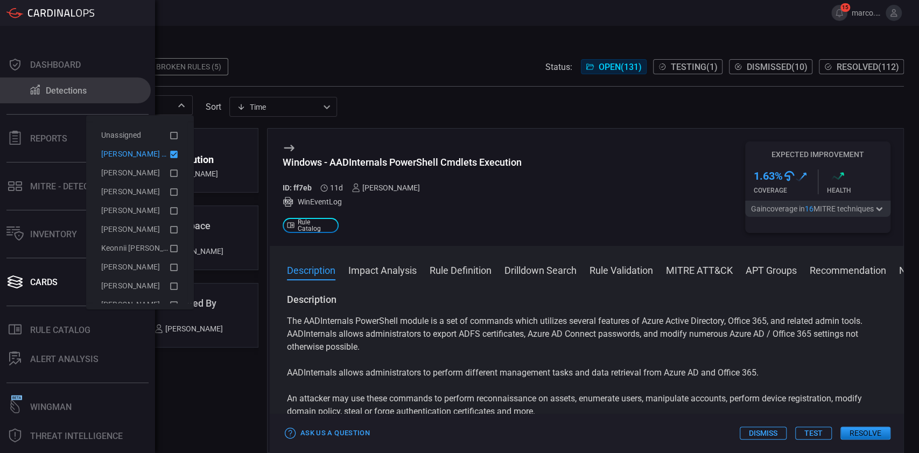
click at [40, 94] on icon at bounding box center [35, 89] width 13 height 11
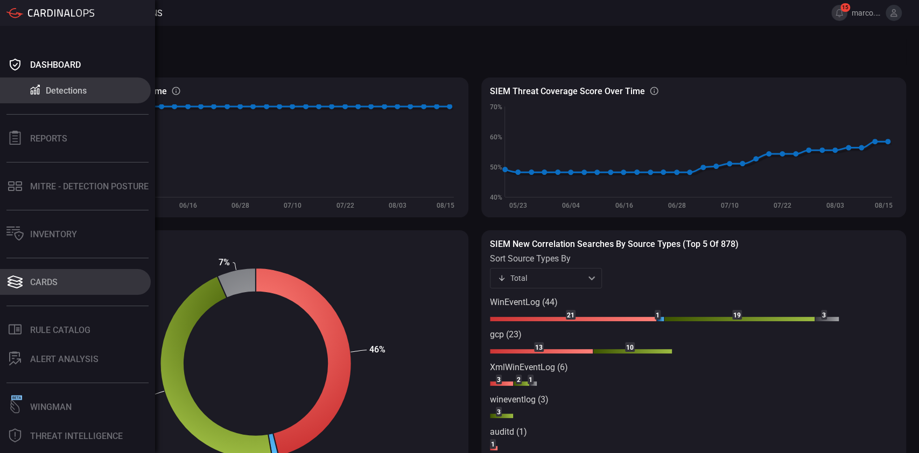
click at [43, 286] on div "Cards" at bounding box center [43, 282] width 27 height 10
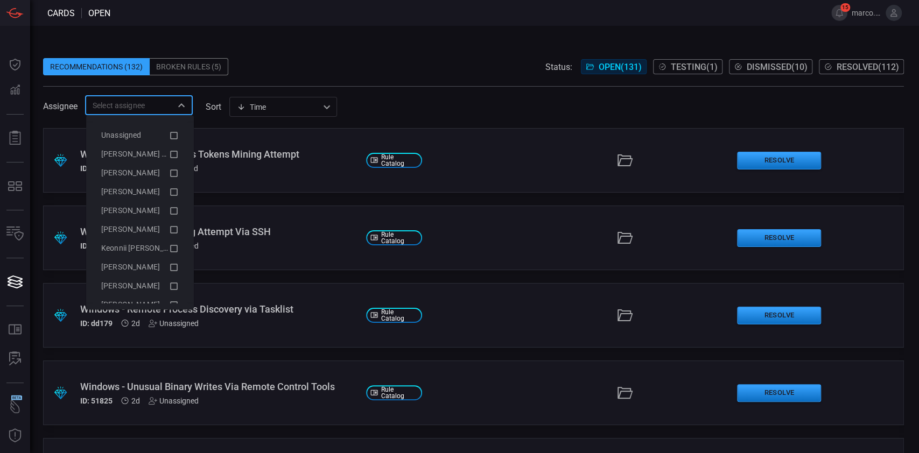
click at [142, 109] on input "text" at bounding box center [129, 105] width 83 height 13
click at [169, 150] on icon at bounding box center [174, 154] width 10 height 13
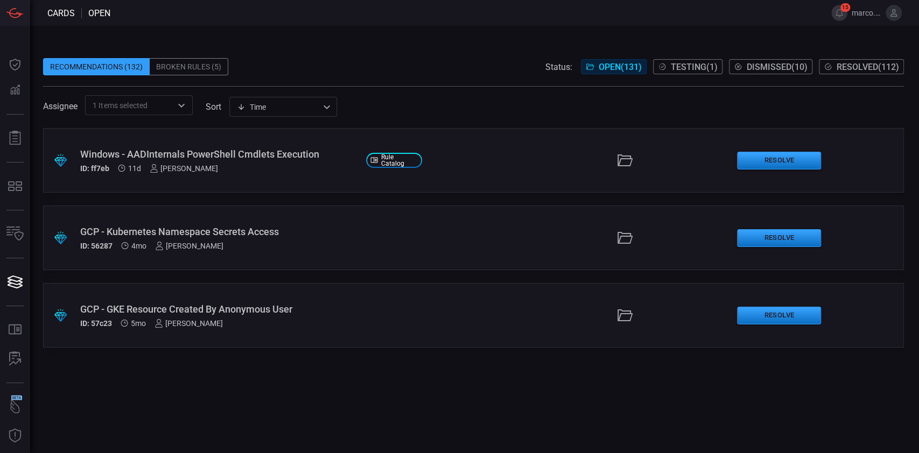
click at [310, 60] on div "Recommendations (132) Broken Rules (5) Status: Open ( 131 ) Testing ( 1 ) Dismi…" at bounding box center [473, 66] width 861 height 17
click at [263, 146] on div ".suggested_cards_icon{fill:url(#suggested_cards_icon);} Windows - AADInternals …" at bounding box center [473, 160] width 861 height 65
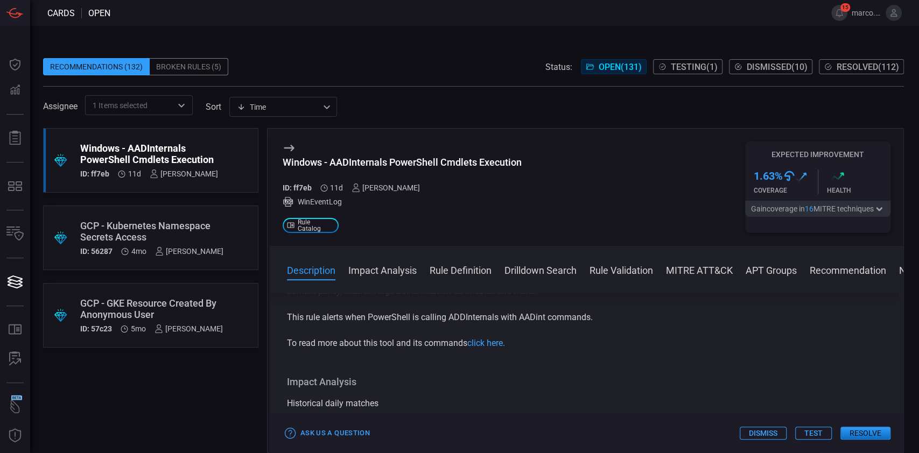
scroll to position [132, 0]
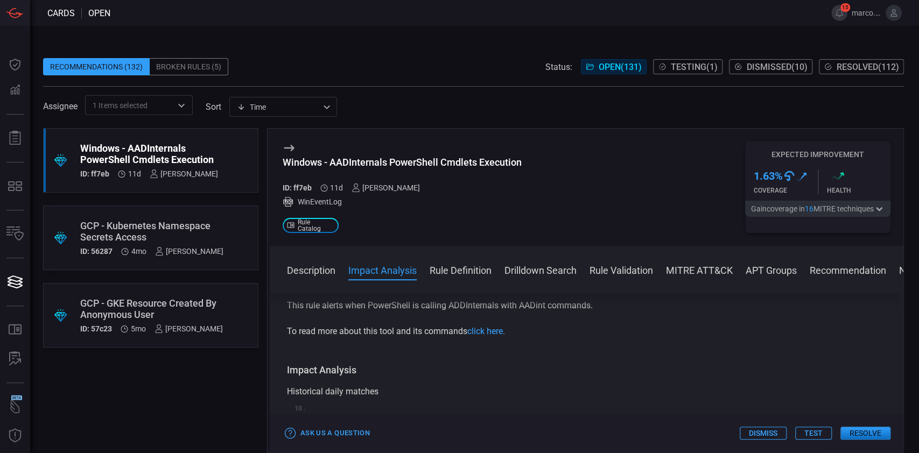
drag, startPoint x: 609, startPoint y: 309, endPoint x: 549, endPoint y: 326, distance: 62.2
click at [549, 326] on div "Description The AADInternals PowerShell module is a set of commands which utili…" at bounding box center [587, 371] width 634 height 156
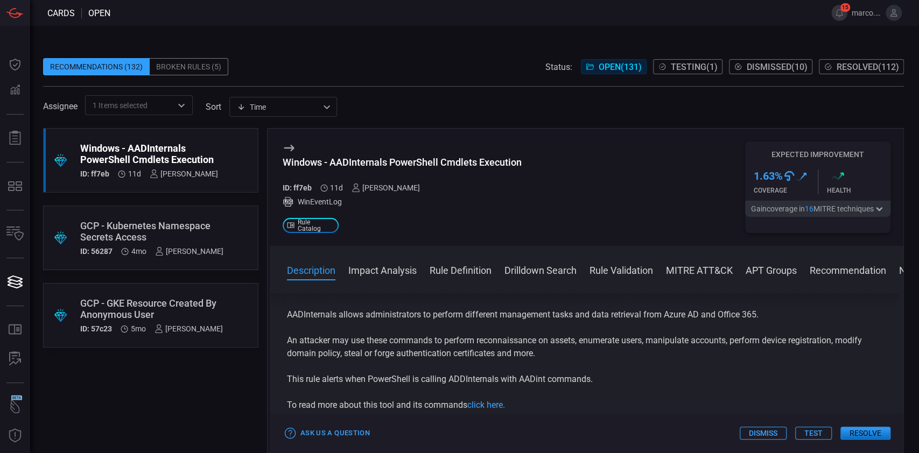
scroll to position [57, 0]
click at [602, 386] on p "This rule alerts when PowerShell is calling ADDInternals with AADint commands." at bounding box center [586, 380] width 599 height 13
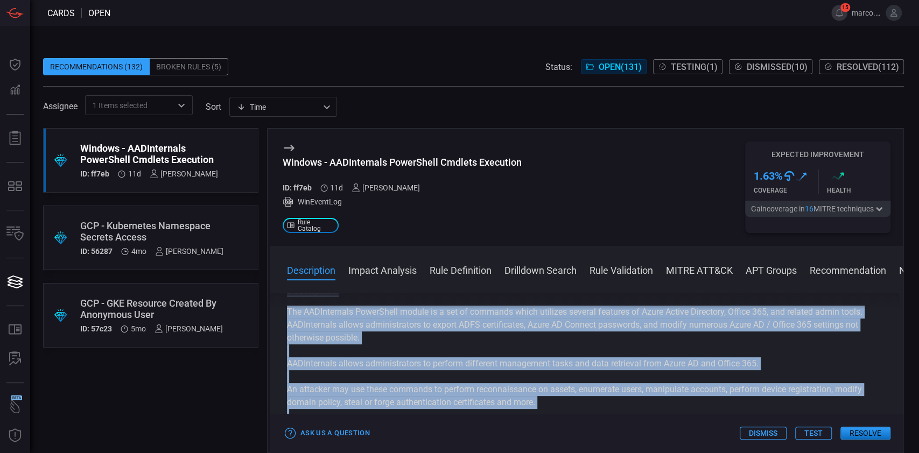
scroll to position [0, 0]
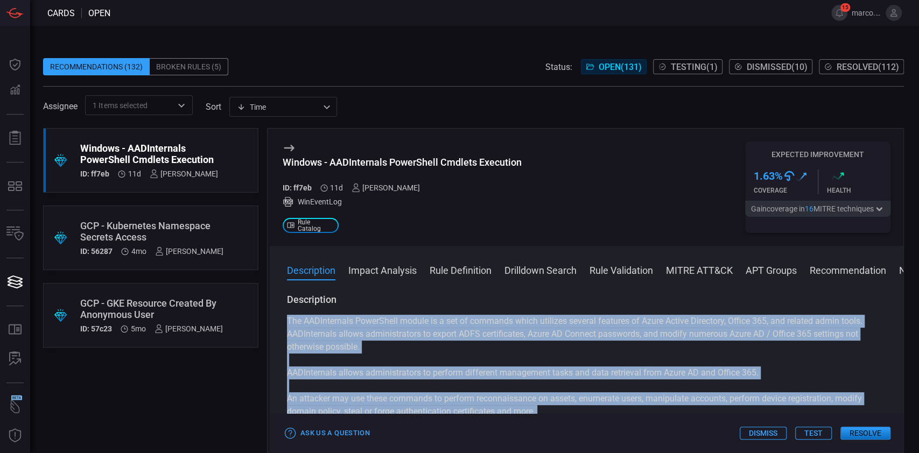
drag, startPoint x: 602, startPoint y: 386, endPoint x: 273, endPoint y: 318, distance: 335.9
click at [273, 318] on div "Description The AADInternals PowerShell module is a set of commands which utili…" at bounding box center [587, 371] width 634 height 156
copy div "The AADInternals PowerShell module is a set of commands which utilizes several …"
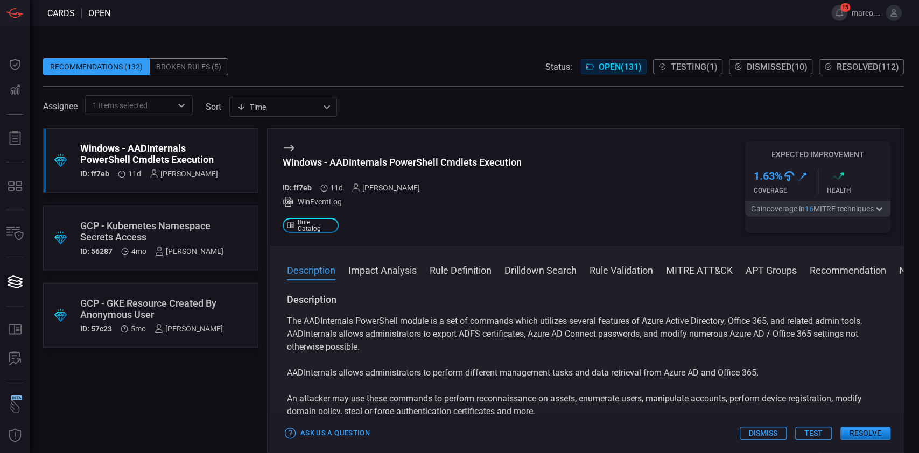
click at [182, 232] on div "GCP - Kubernetes Namespace Secrets Access" at bounding box center [151, 231] width 143 height 23
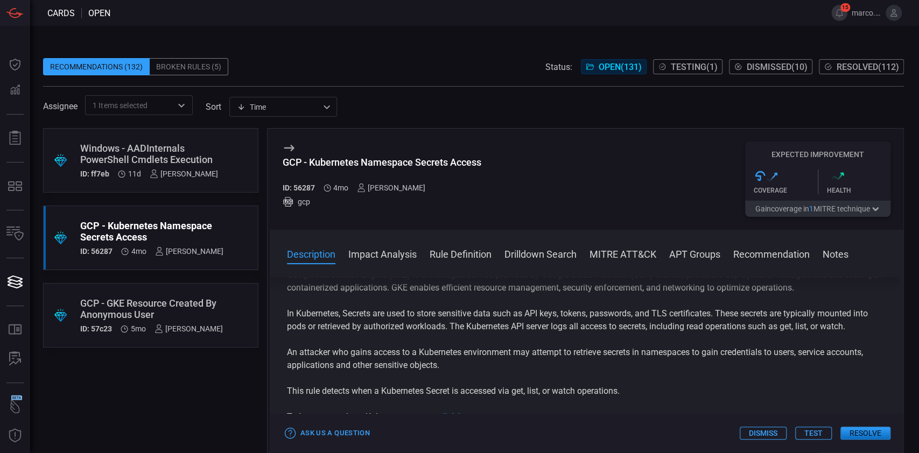
scroll to position [34, 0]
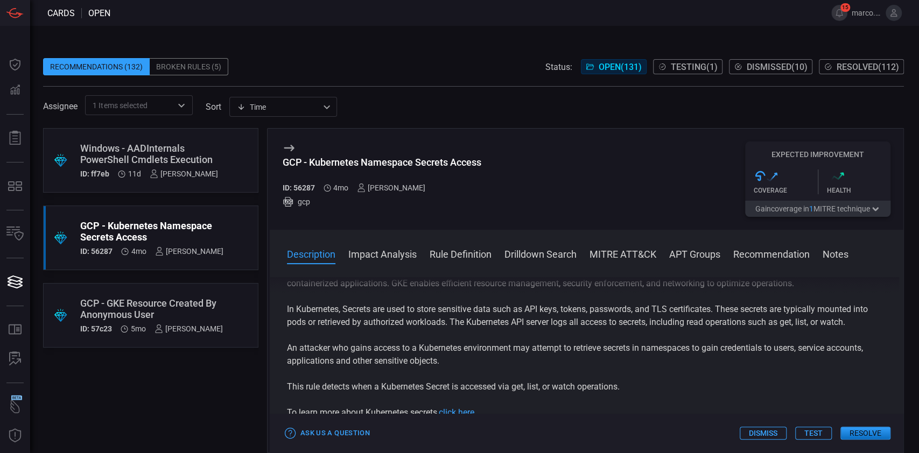
click at [810, 430] on button "Test" at bounding box center [813, 433] width 37 height 13
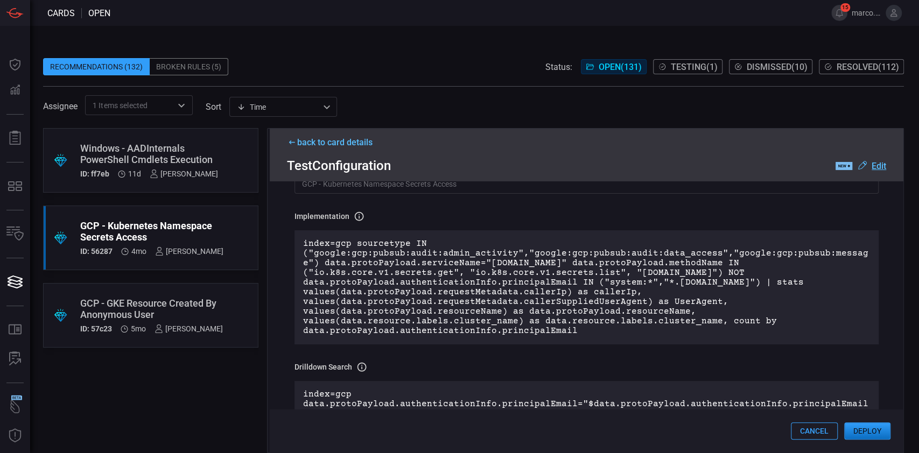
scroll to position [80, 0]
click at [879, 165] on u "Edit" at bounding box center [879, 166] width 15 height 10
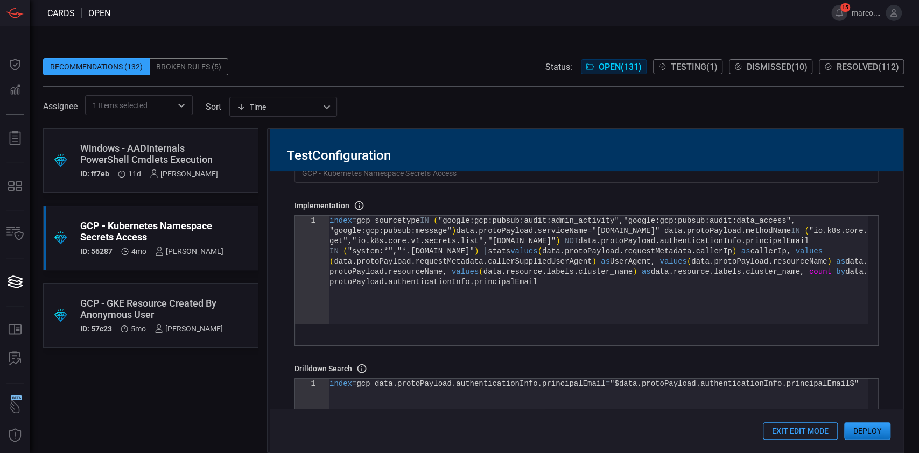
scroll to position [0, 0]
click at [549, 292] on div "index = gcp sourcetype IN ( "google:gcp:pubsub:audit:admin_activity" , "google:…" at bounding box center [599, 300] width 538 height 169
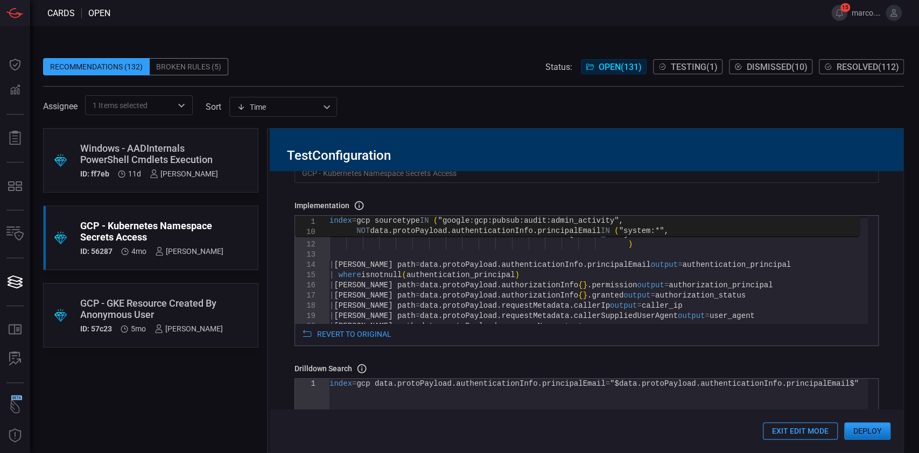
type textarea ""*.iam.gserviceaccount.com" ) | spath path=data.protoPayload.authenticationInfo…"
click at [702, 265] on div "| spath path = data . protoPayload . resourceName output = resource | spath pat…" at bounding box center [599, 426] width 538 height 599
click at [809, 382] on div "index = gcp data . protoPayload . authenticationInfo . principalEmail = "$data.…" at bounding box center [599, 433] width 538 height 108
type textarea "index=gcp data.protoPayload.authenticationInfo.principalEmail="$authentication_…"
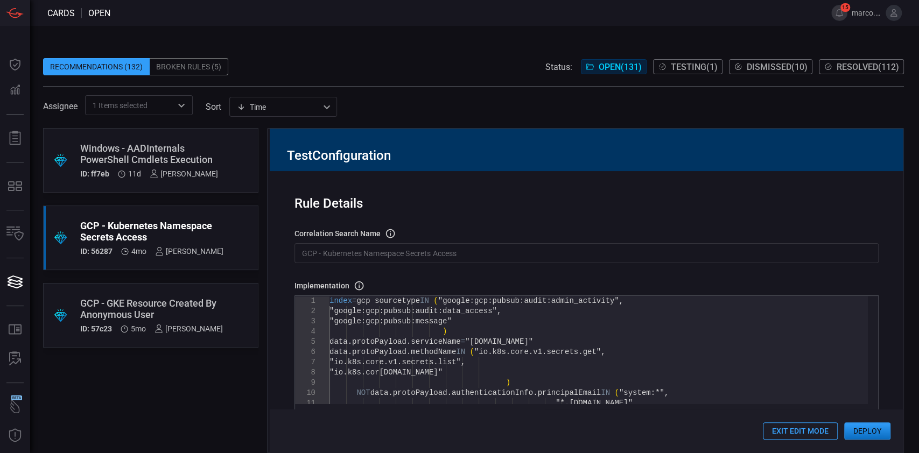
click at [425, 260] on input "GCP - Kubernetes Namespace Secrets Access" at bounding box center [587, 253] width 584 height 20
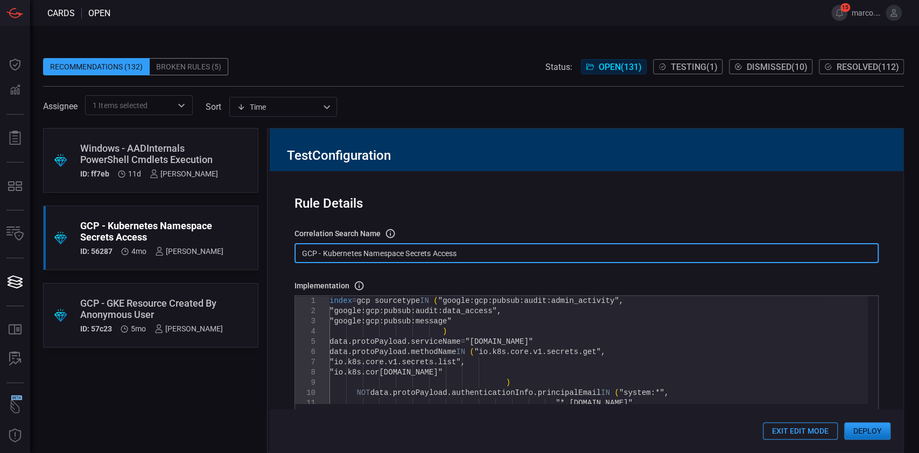
click at [425, 260] on input "GCP - Kubernetes Namespace Secrets Access" at bounding box center [587, 253] width 584 height 20
paste input "Updated Aug 07 Marco Villarruel Edit Share T1555.006 -"
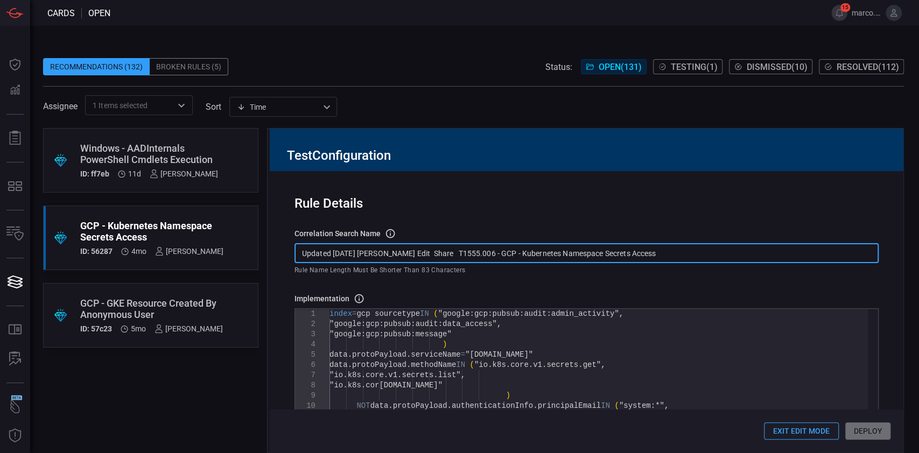
drag, startPoint x: 457, startPoint y: 256, endPoint x: 293, endPoint y: 237, distance: 164.3
click at [295, 237] on div "correlation search Name Name of the correlation search that will be created in …" at bounding box center [587, 252] width 584 height 48
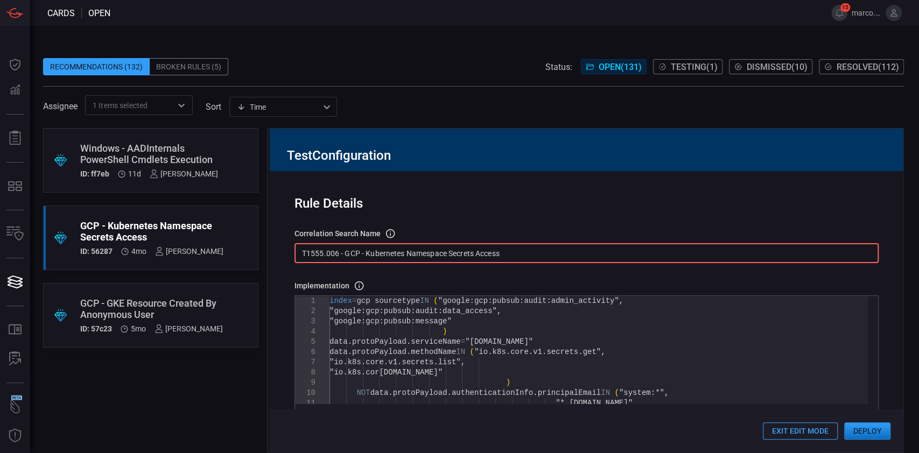
click at [299, 249] on input "T1555.006 - GCP - Kubernetes Namespace Secrets Access" at bounding box center [587, 253] width 584 height 20
click at [304, 252] on input "T1555.006 - GCP - Kubernetes Namespace Secrets Access" at bounding box center [587, 253] width 584 height 20
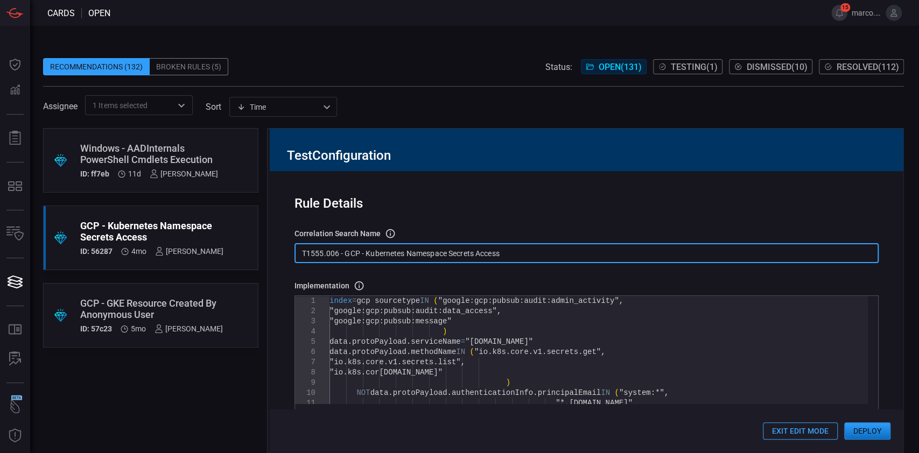
type input "T1555.006 - GCP - Kubernetes Namespace Secrets Access"
drag, startPoint x: 507, startPoint y: 253, endPoint x: 269, endPoint y: 263, distance: 238.2
click at [269, 263] on div "Test Configuration Rule Details correlation search Name Name of the correlation…" at bounding box center [585, 290] width 637 height 325
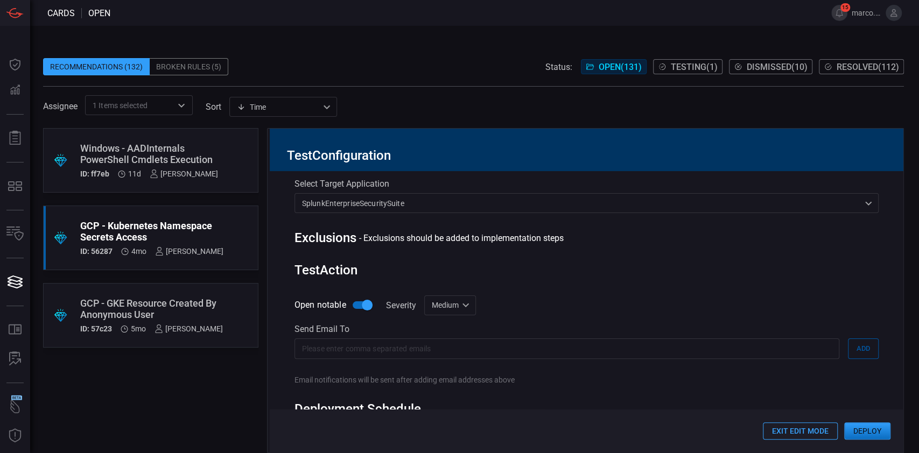
scroll to position [523, 0]
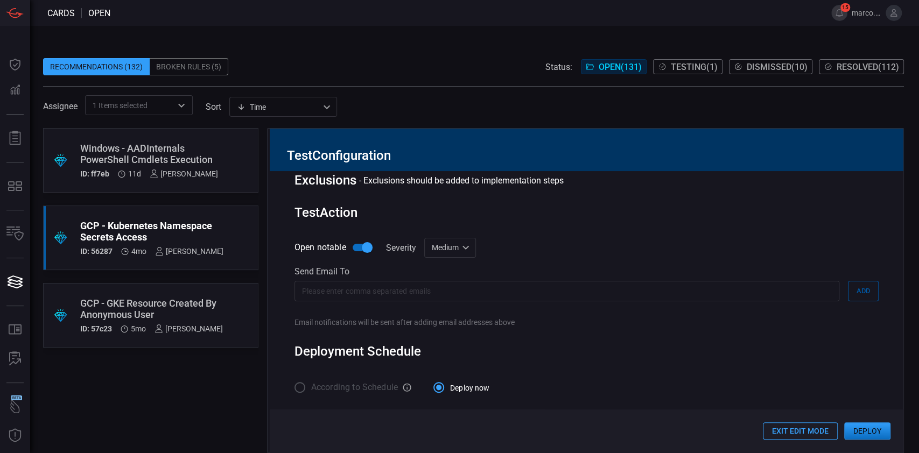
click at [387, 286] on input "text" at bounding box center [567, 291] width 545 height 20
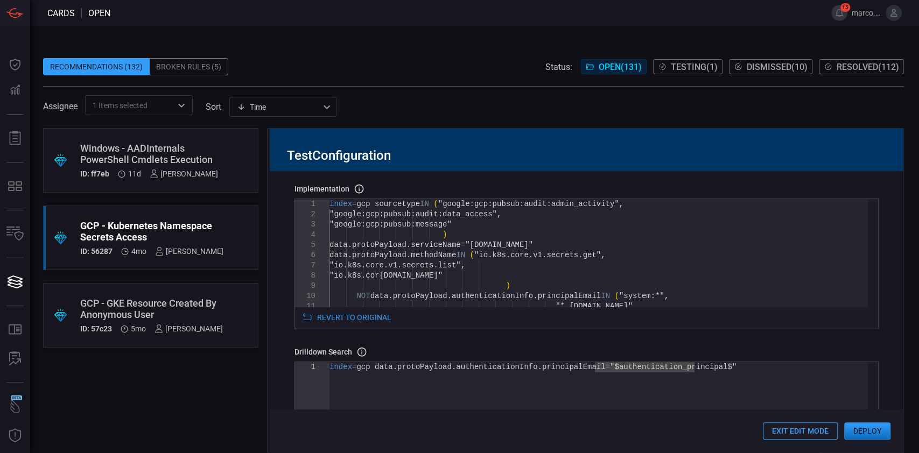
scroll to position [96, 0]
click at [872, 429] on button "Deploy" at bounding box center [867, 431] width 46 height 17
